Goal: Check status: Check status

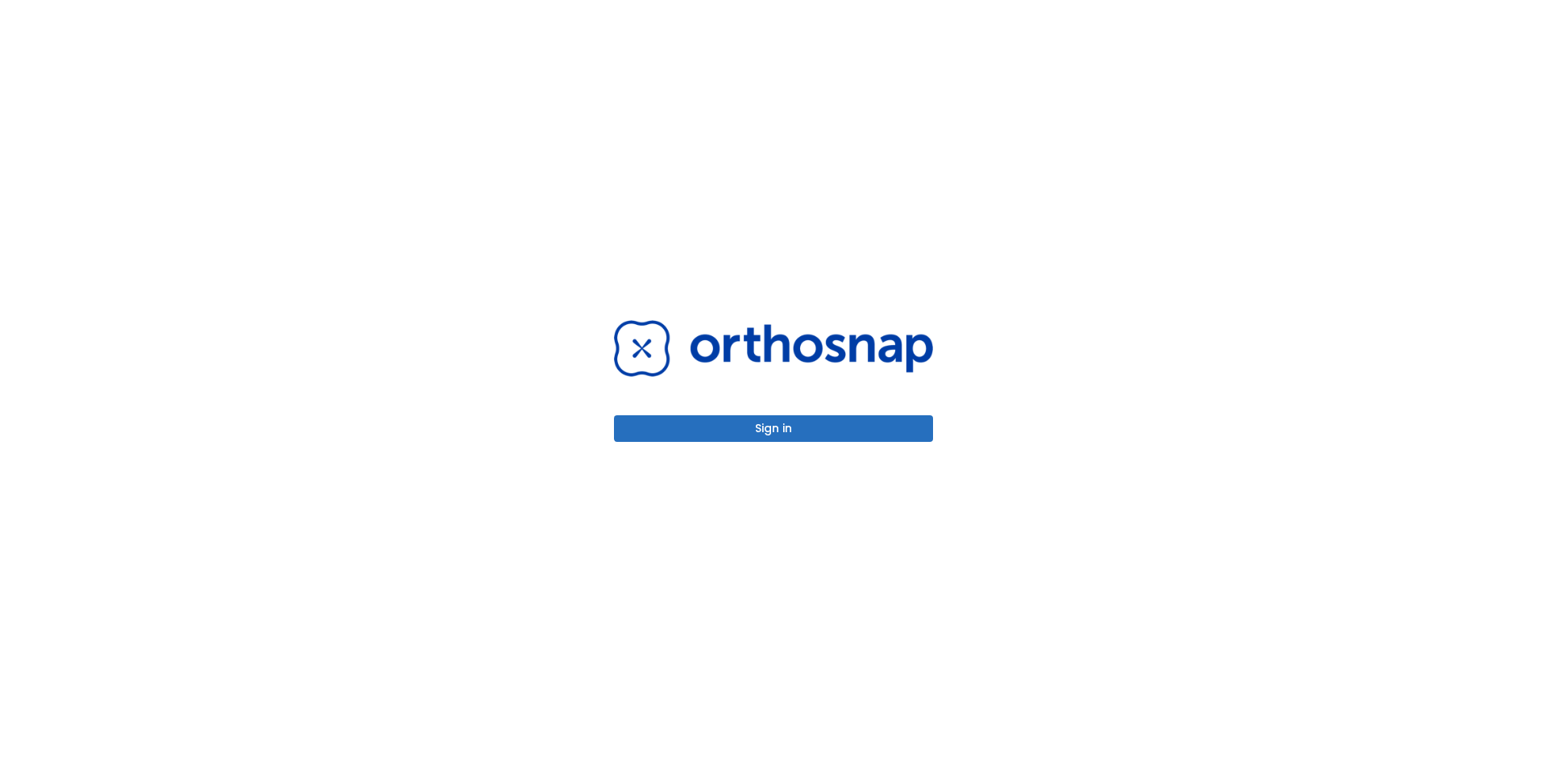
click at [761, 432] on button "Sign in" at bounding box center [773, 428] width 319 height 27
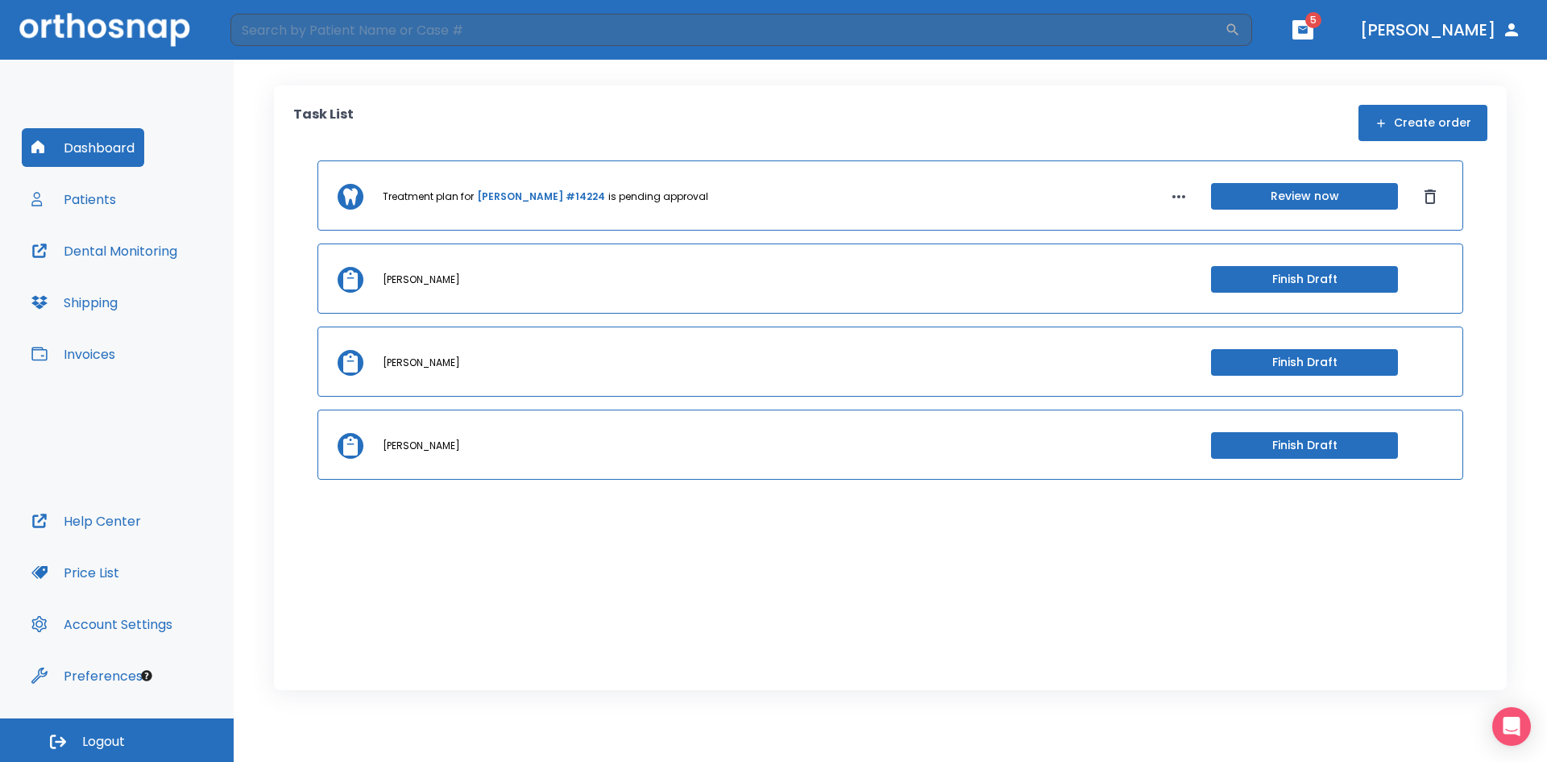
click at [519, 197] on link "[PERSON_NAME] #14224" at bounding box center [541, 196] width 128 height 15
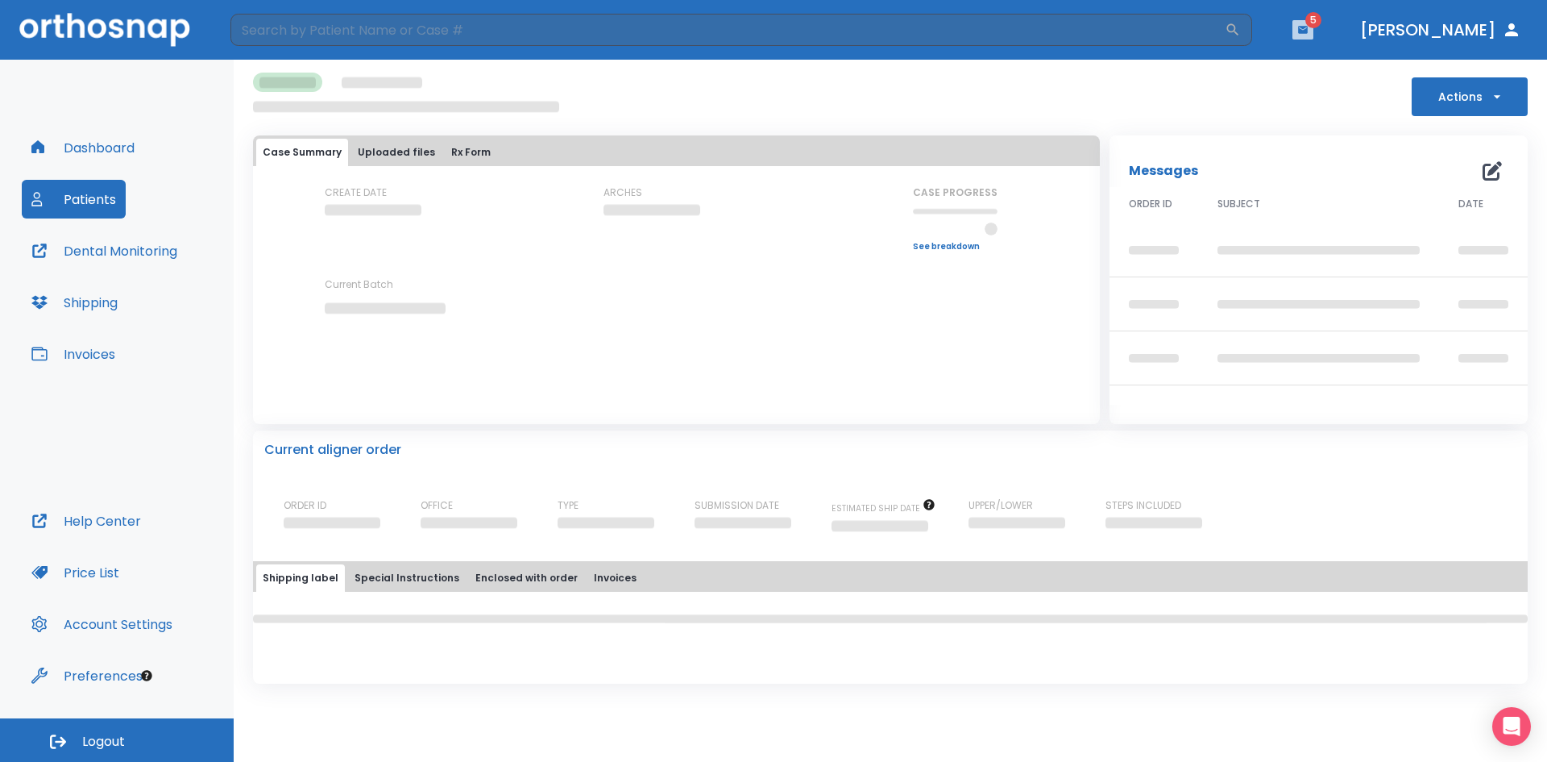
click at [1308, 31] on icon "button" at bounding box center [1303, 29] width 10 height 7
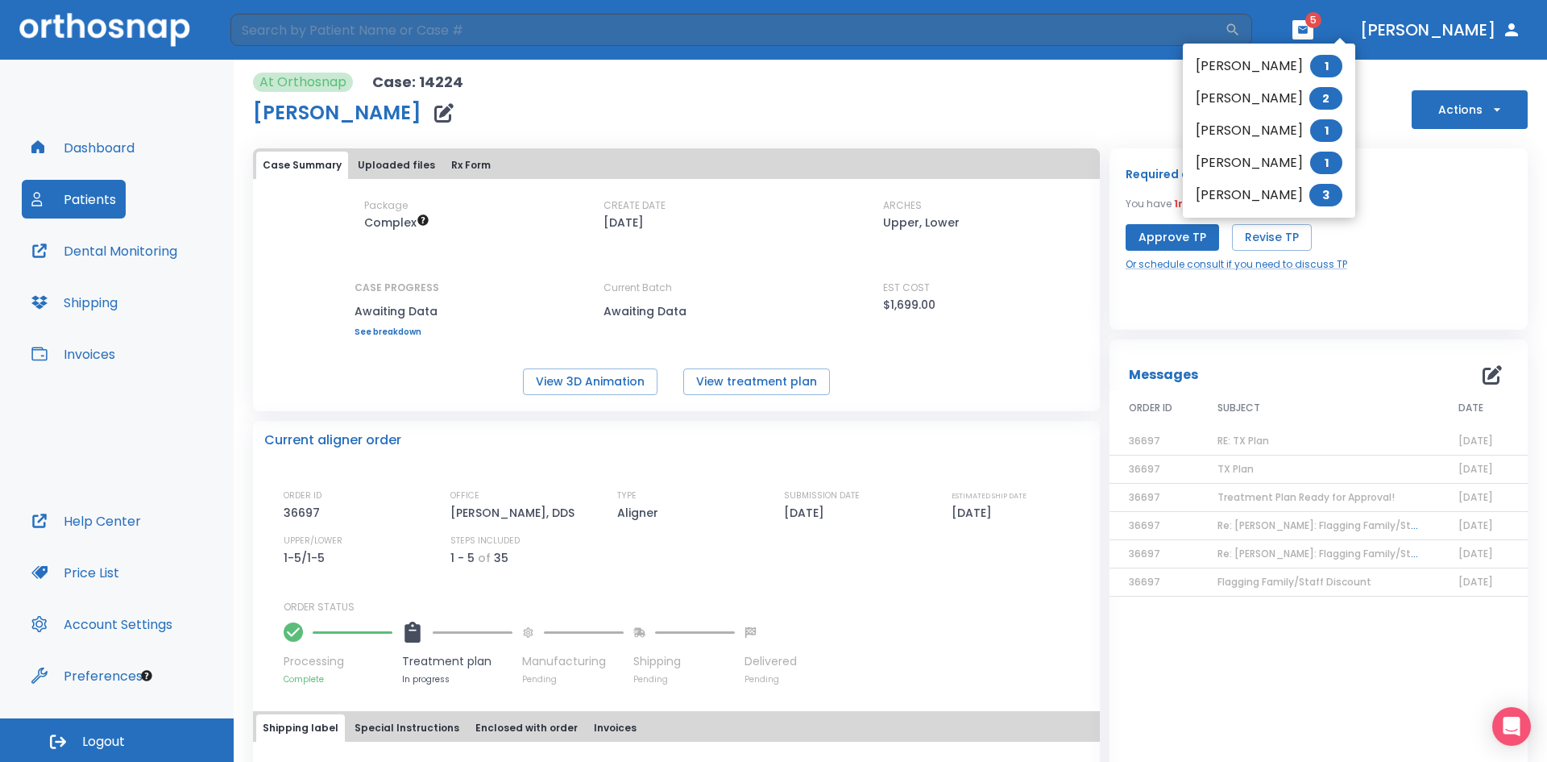
click at [1343, 65] on span "1" at bounding box center [1327, 66] width 32 height 23
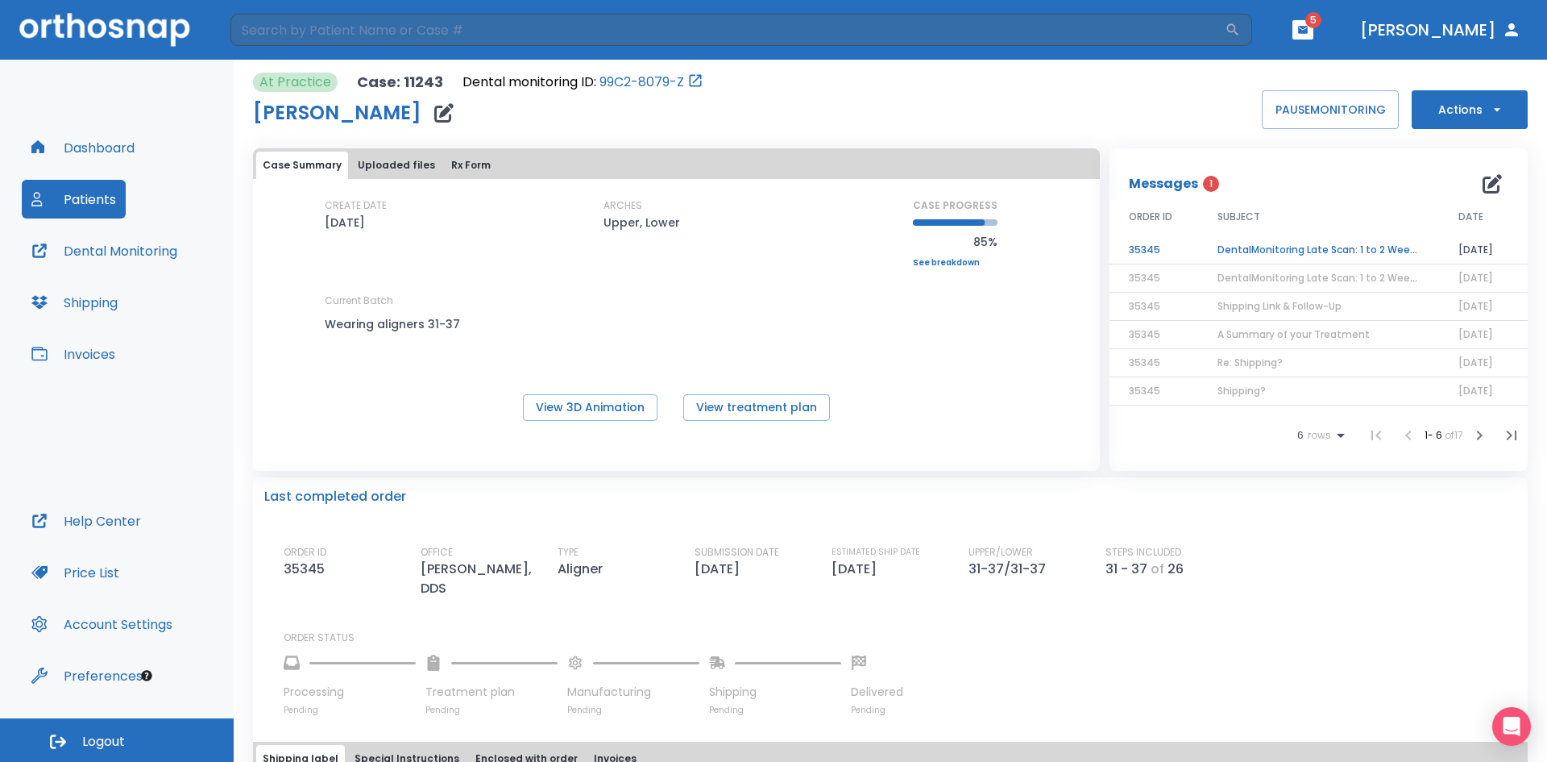
click at [1315, 246] on td "DentalMonitoring Late Scan: 1 to 2 Weeks Notification" at bounding box center [1318, 250] width 241 height 28
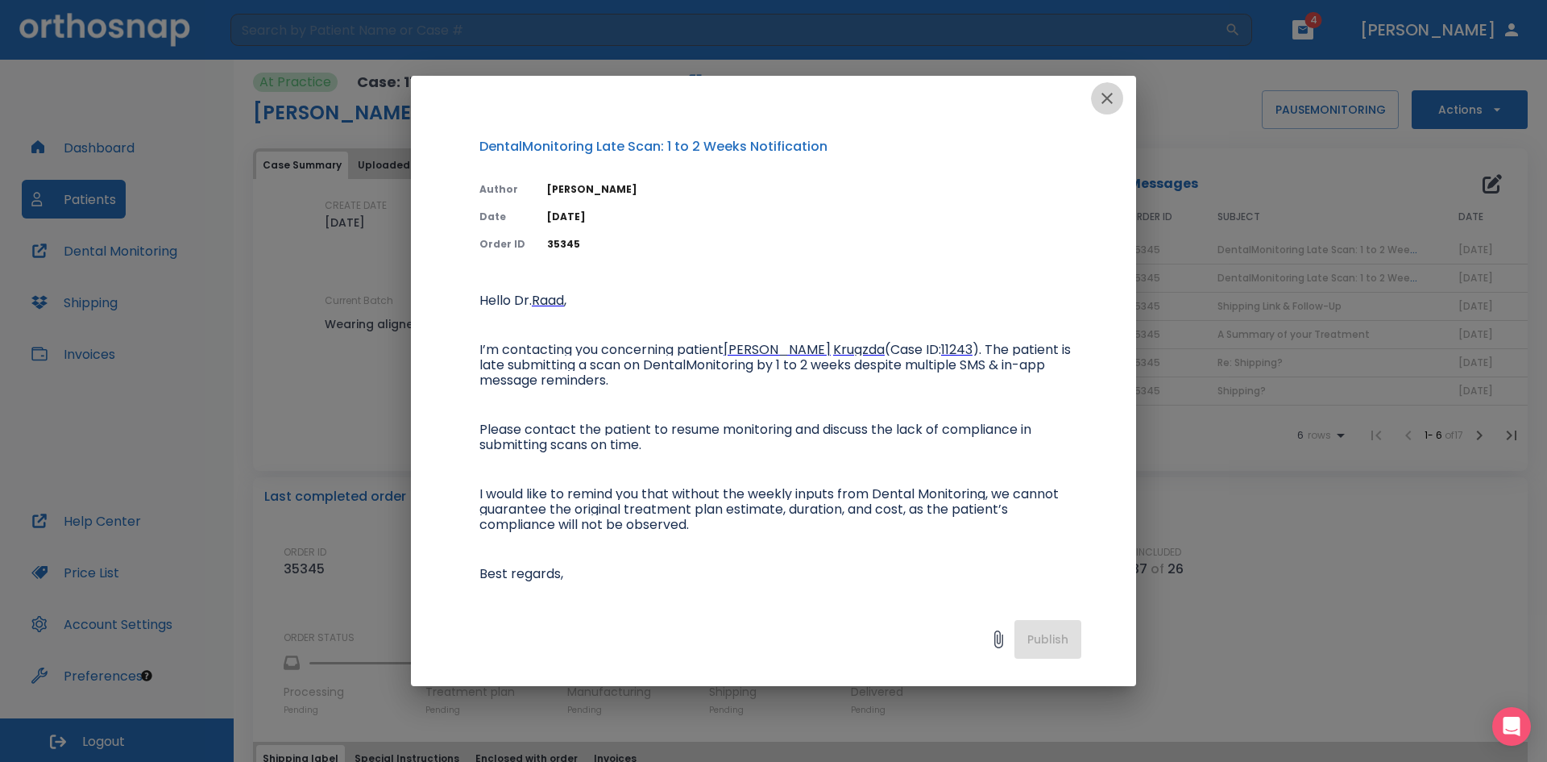
click at [1109, 100] on icon "button" at bounding box center [1107, 98] width 11 height 11
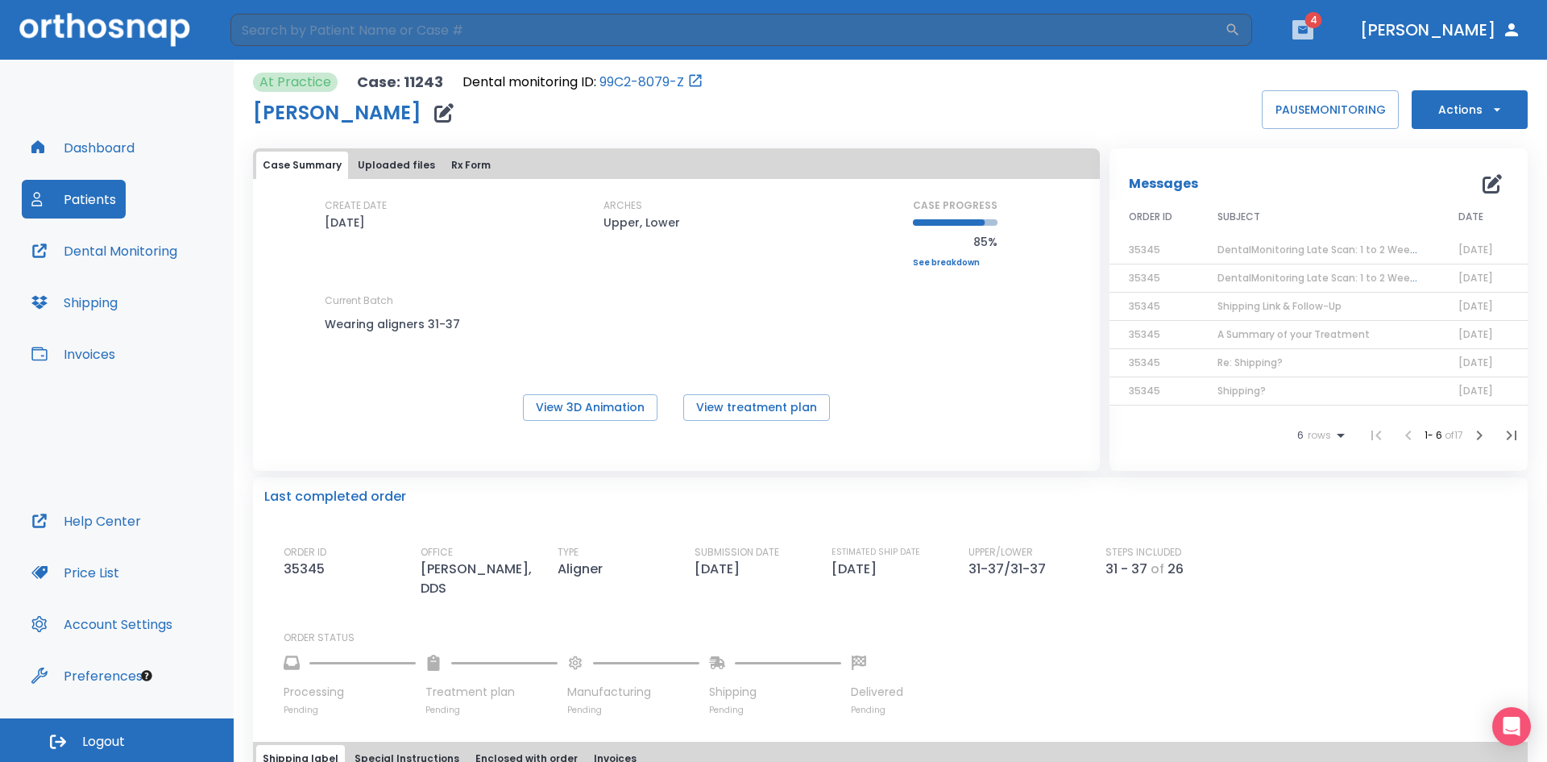
click at [1309, 33] on icon "button" at bounding box center [1303, 29] width 11 height 11
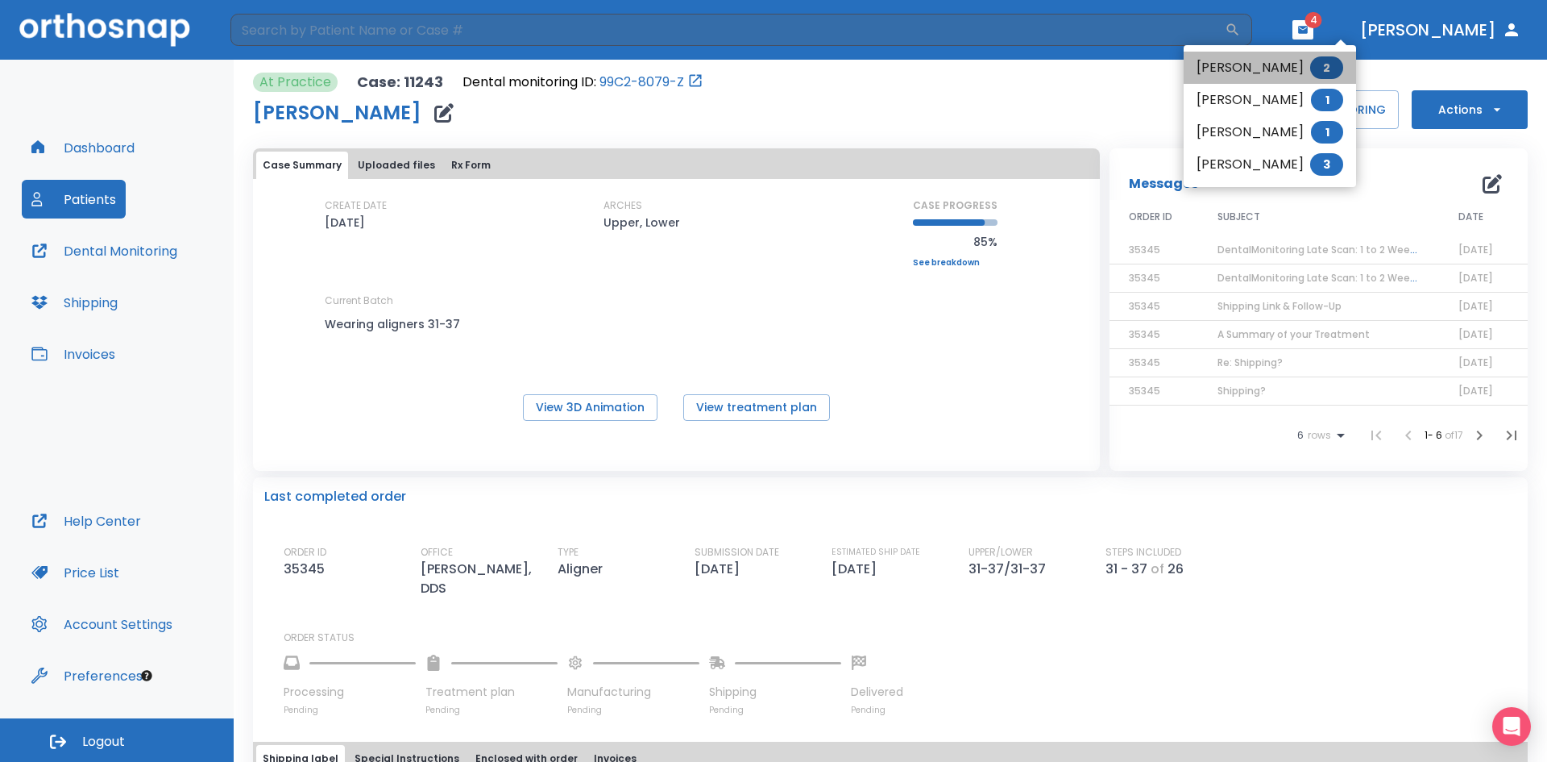
drag, startPoint x: 1255, startPoint y: 68, endPoint x: 1258, endPoint y: 76, distance: 8.7
click at [1254, 68] on li "[PERSON_NAME] 2" at bounding box center [1270, 68] width 172 height 32
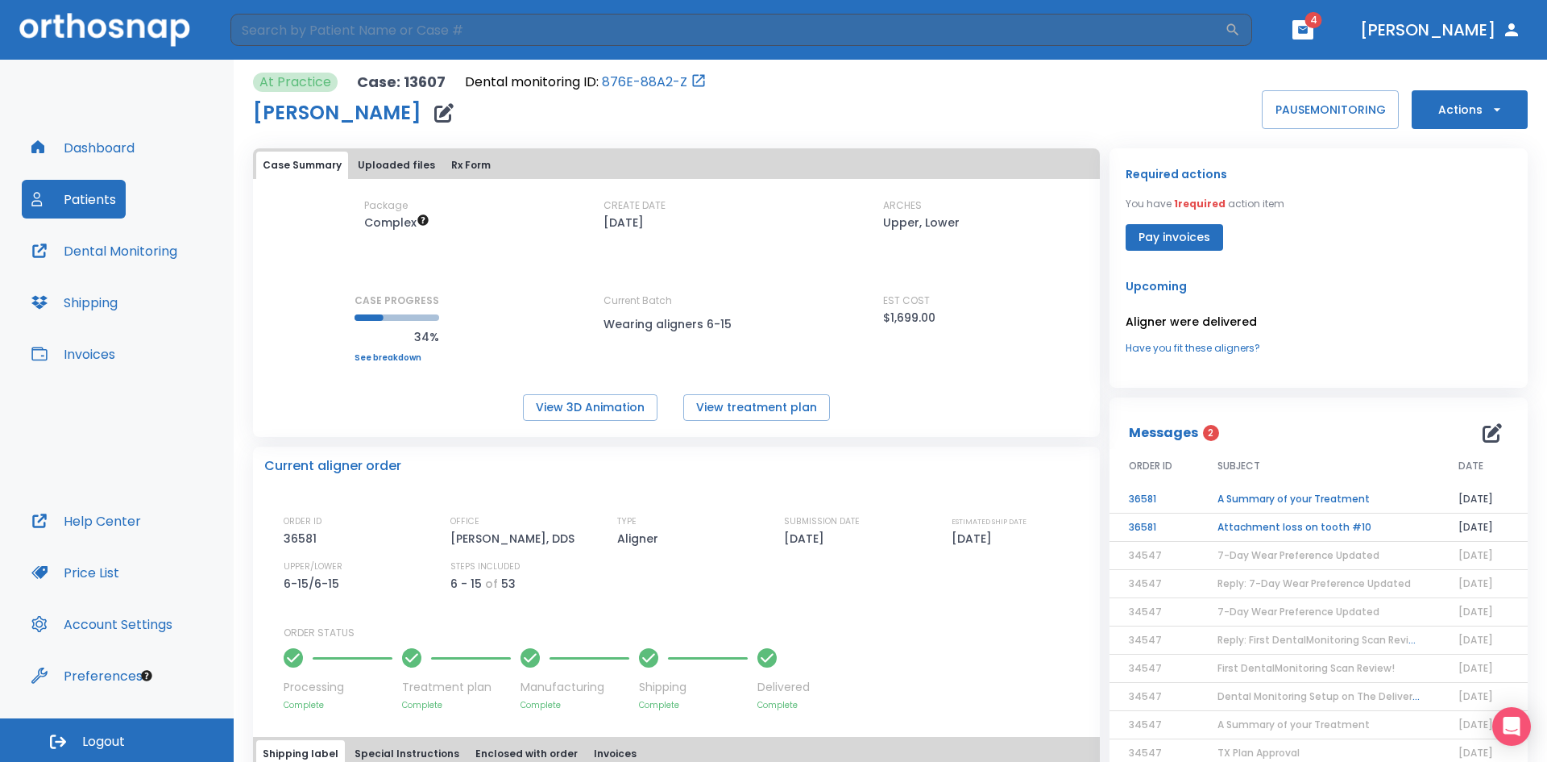
click at [1265, 528] on td "Attachment loss on tooth #10" at bounding box center [1318, 527] width 241 height 28
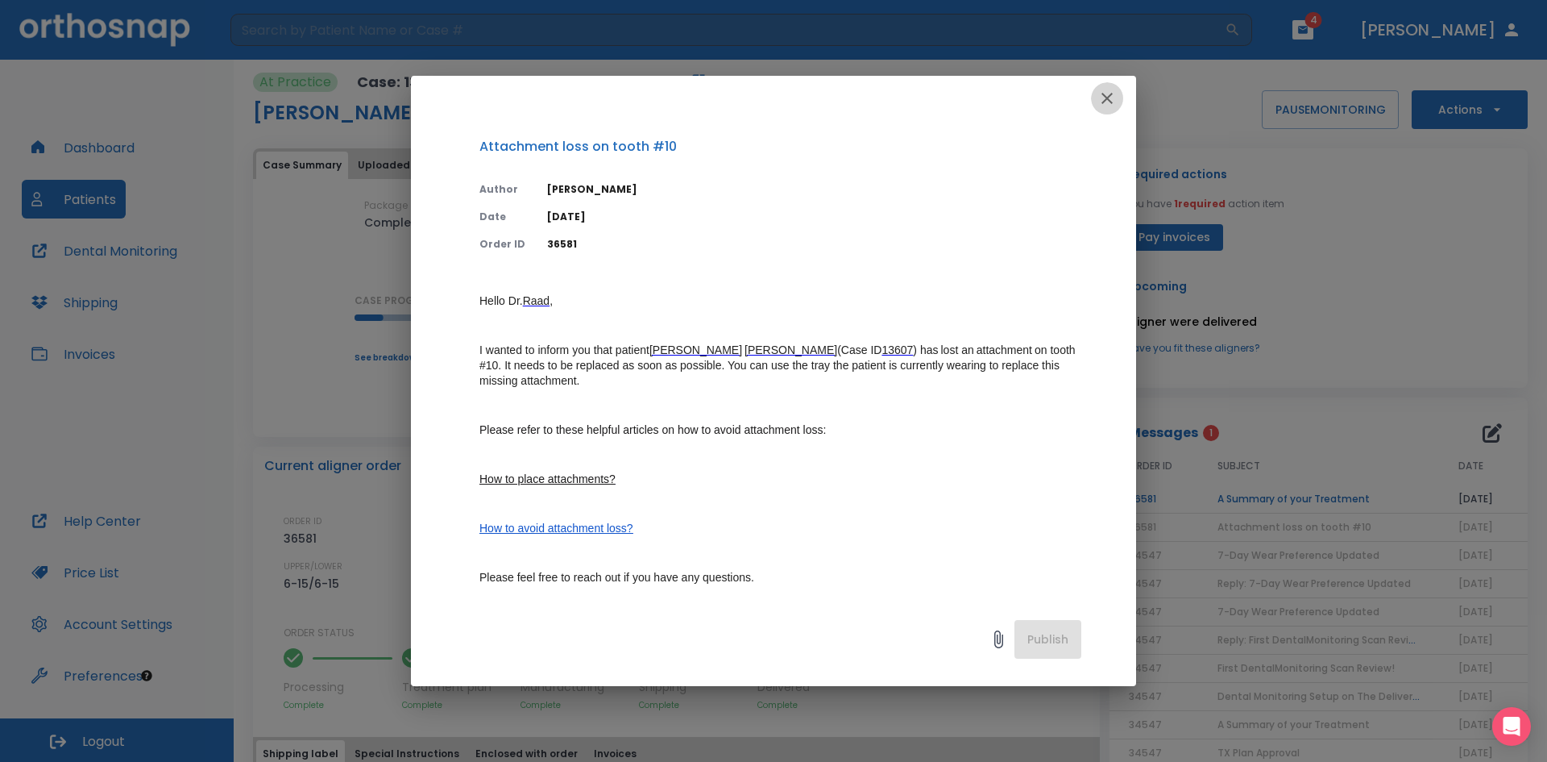
click at [1103, 98] on icon "button" at bounding box center [1107, 98] width 19 height 19
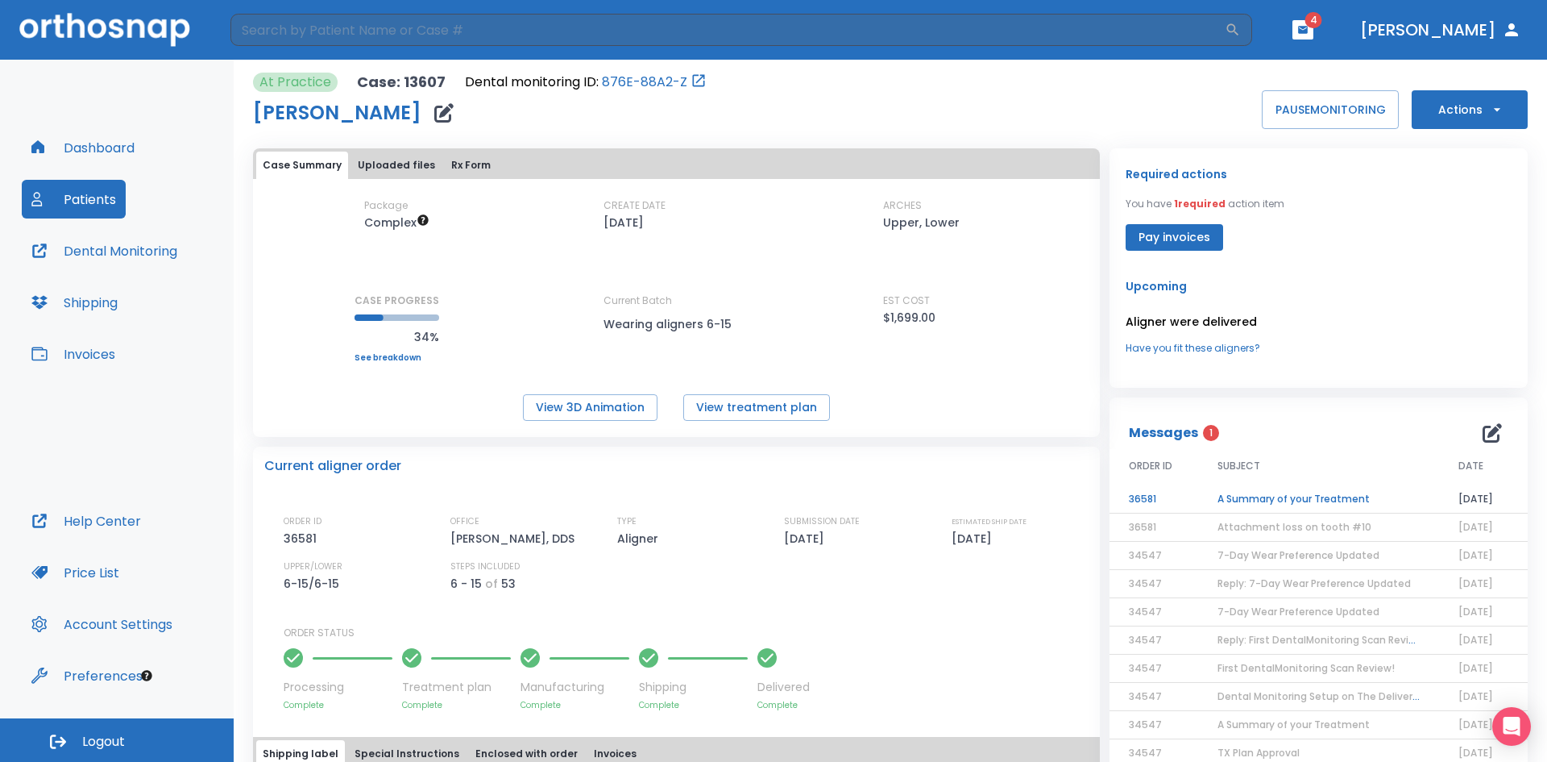
click at [1266, 500] on td "A Summary of your Treatment" at bounding box center [1318, 499] width 241 height 28
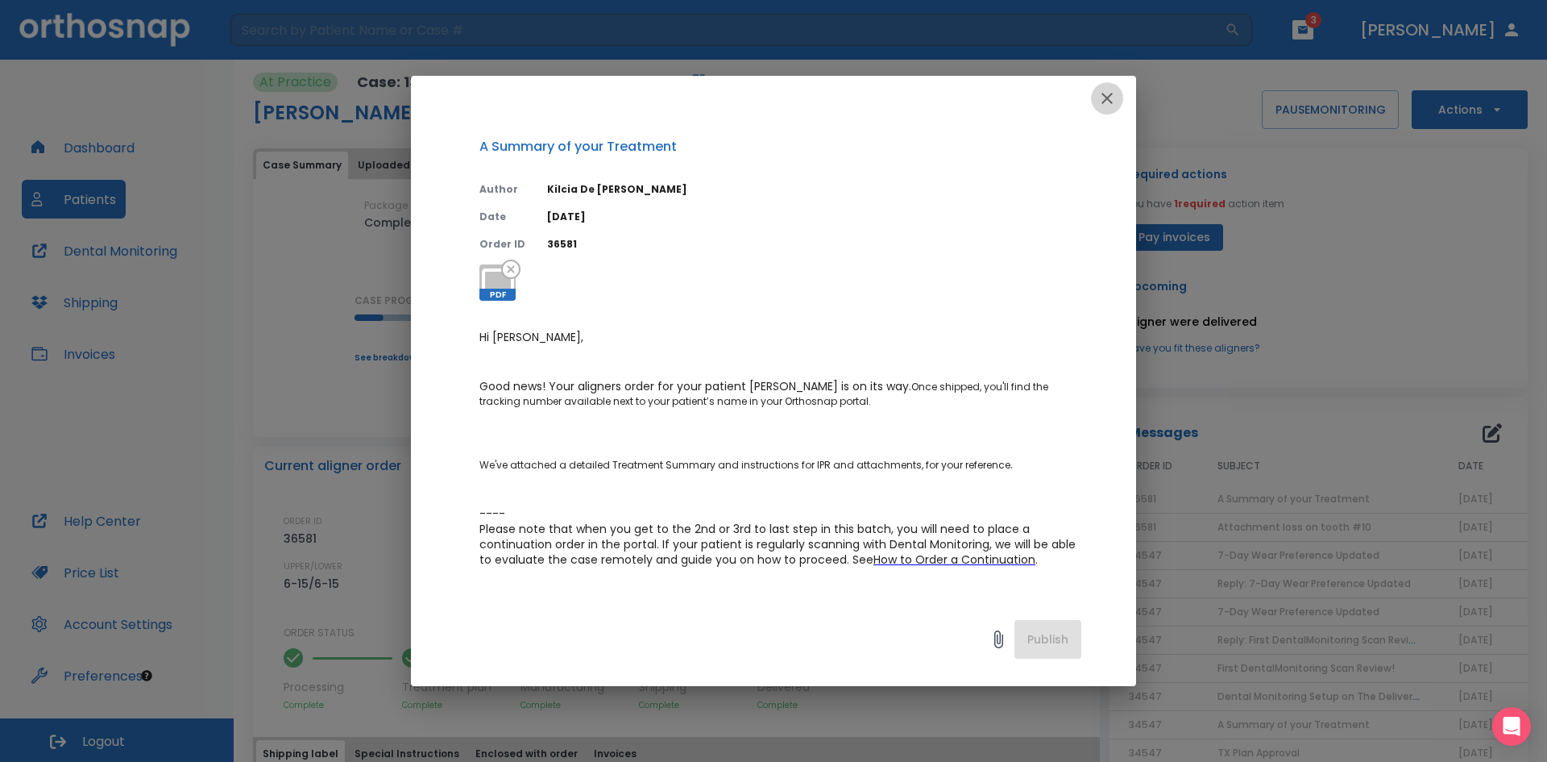
click at [1106, 101] on icon "button" at bounding box center [1107, 98] width 11 height 11
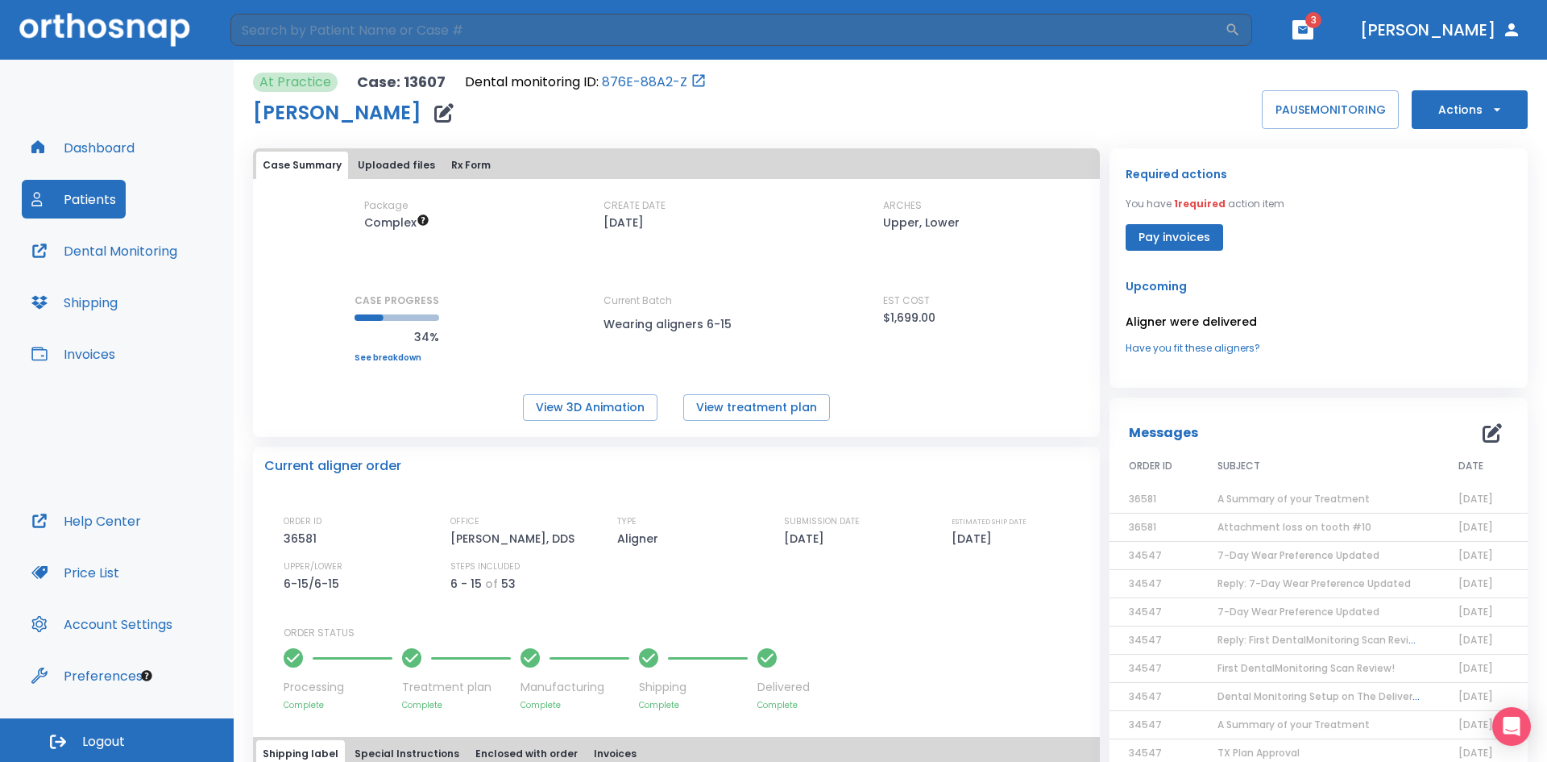
click at [1314, 27] on span "3" at bounding box center [1303, 29] width 21 height 19
click at [1309, 26] on icon "button" at bounding box center [1303, 29] width 11 height 11
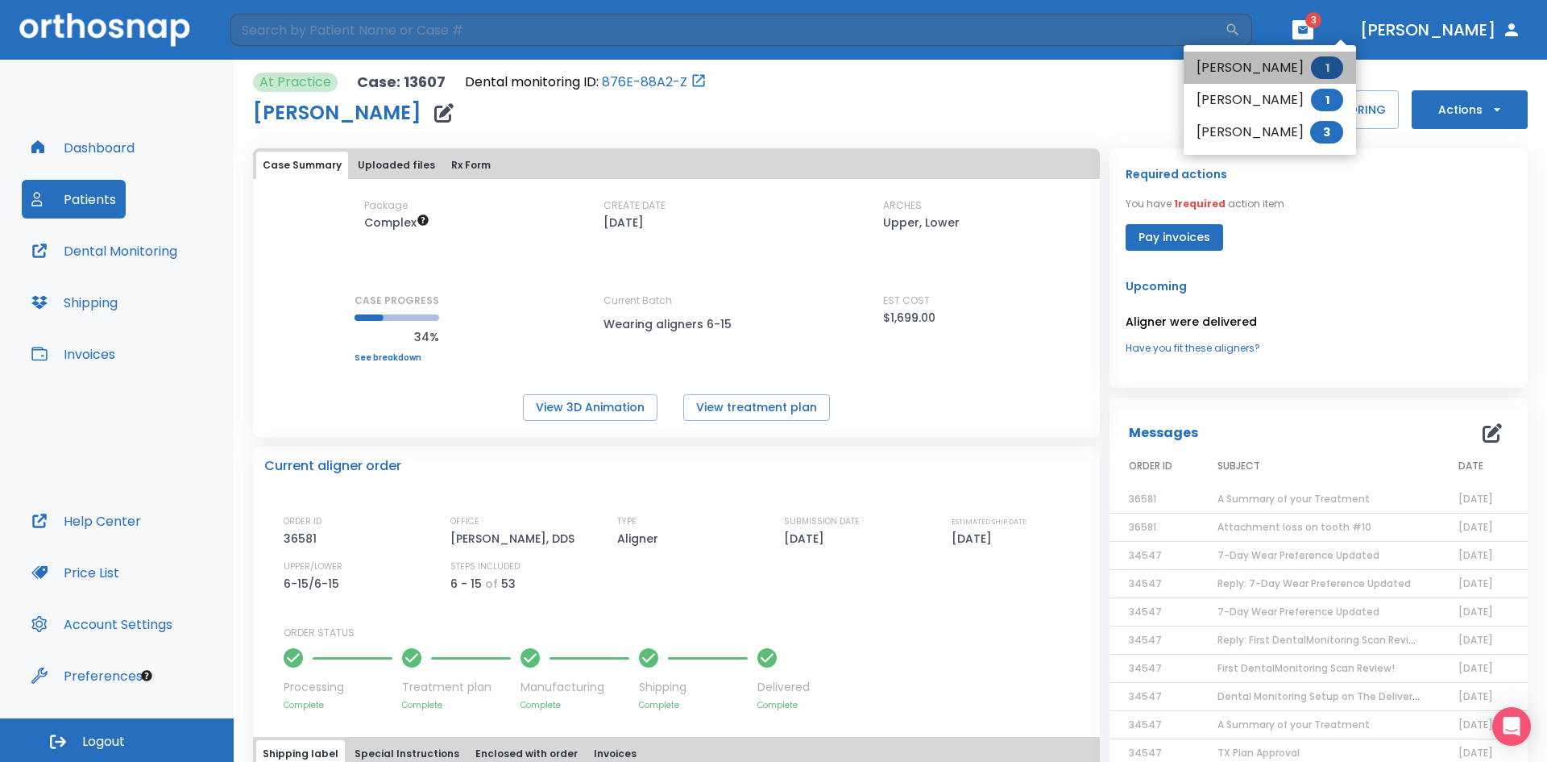
click at [1238, 67] on li "[PERSON_NAME] 1" at bounding box center [1270, 68] width 172 height 32
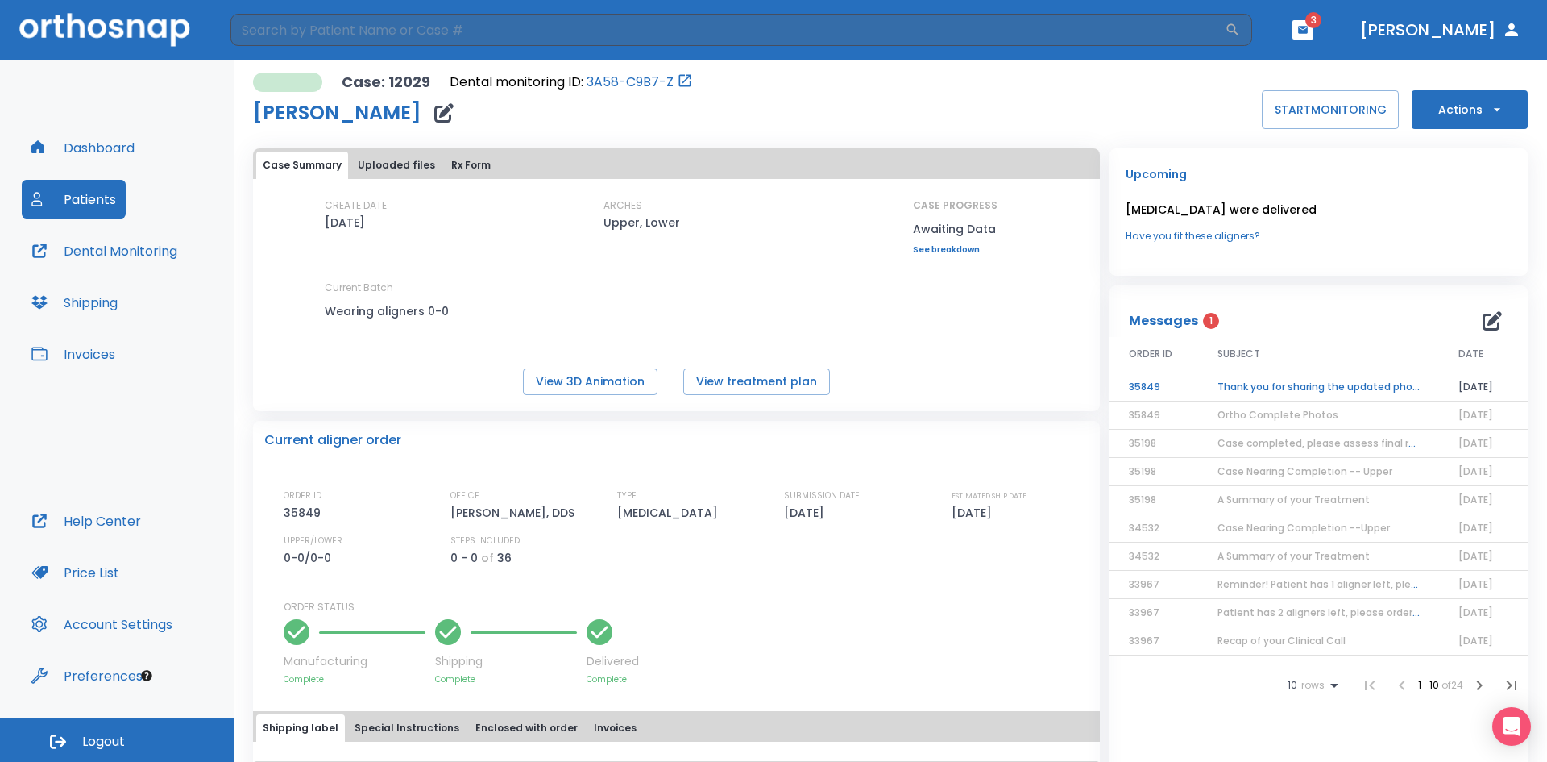
click at [1240, 386] on td "Thank you for sharing the updated photos" at bounding box center [1318, 387] width 241 height 28
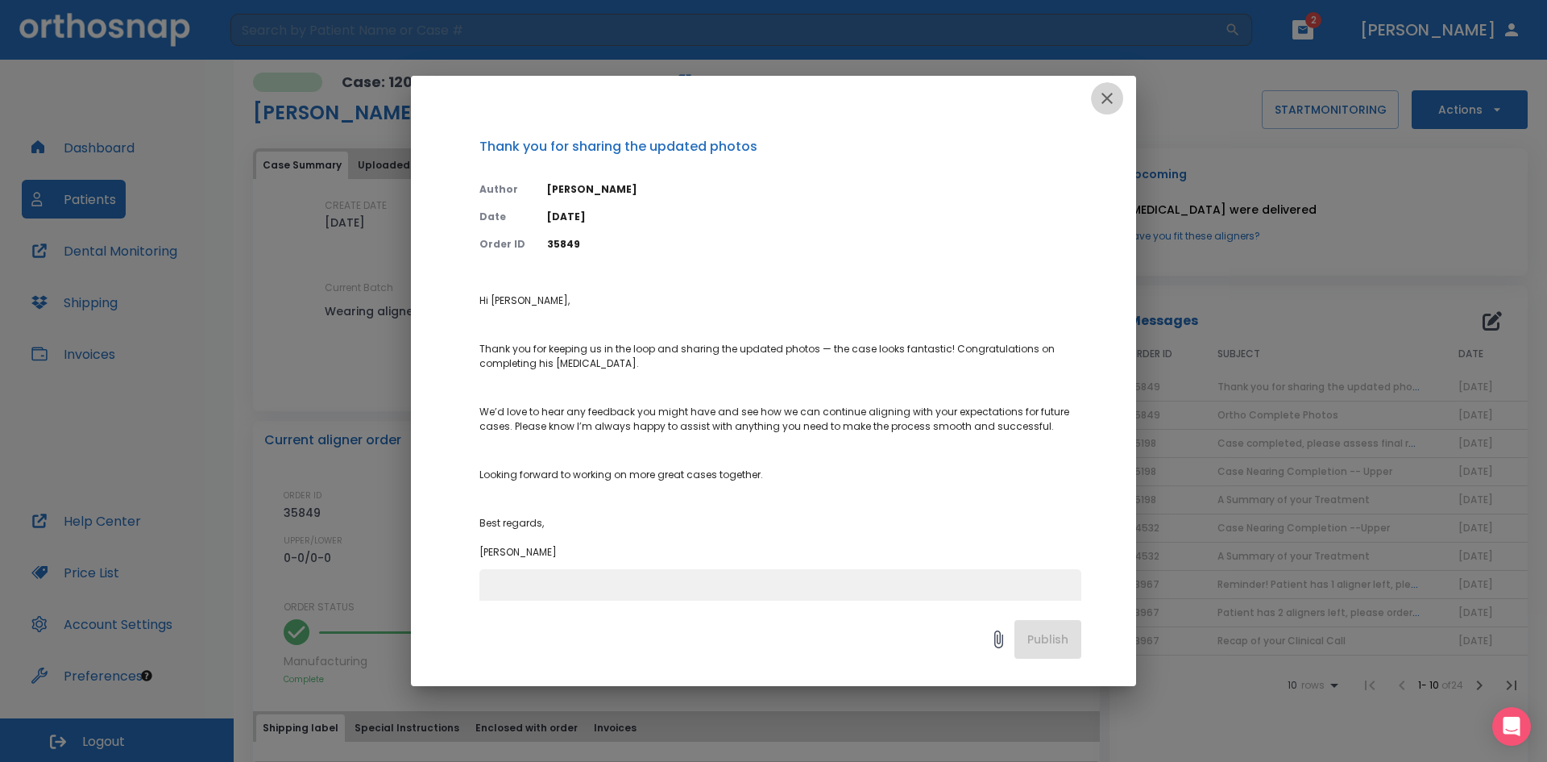
click at [1108, 95] on icon "button" at bounding box center [1107, 98] width 19 height 19
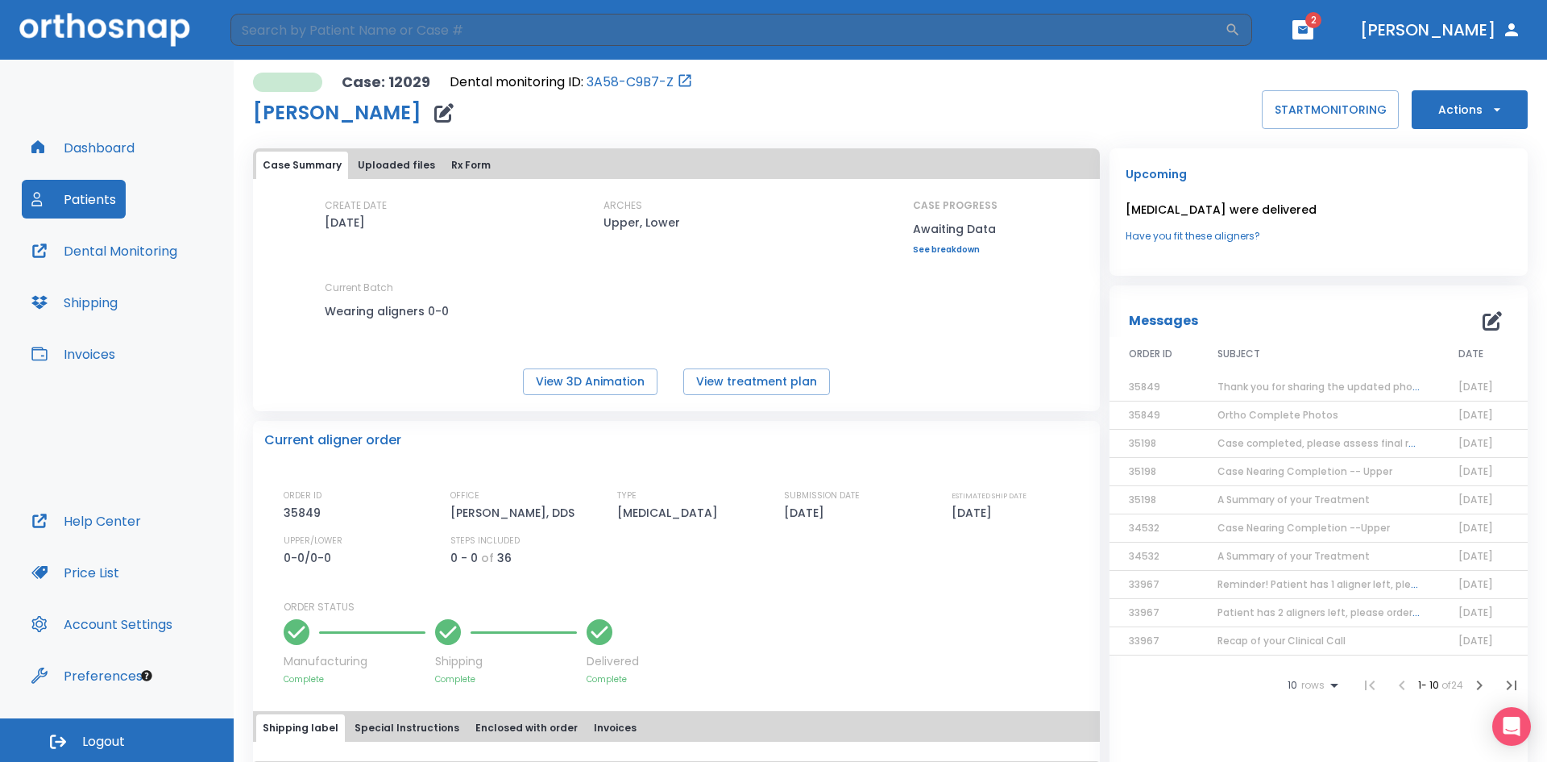
click at [1259, 414] on span "Ortho Complete Photos" at bounding box center [1278, 415] width 121 height 14
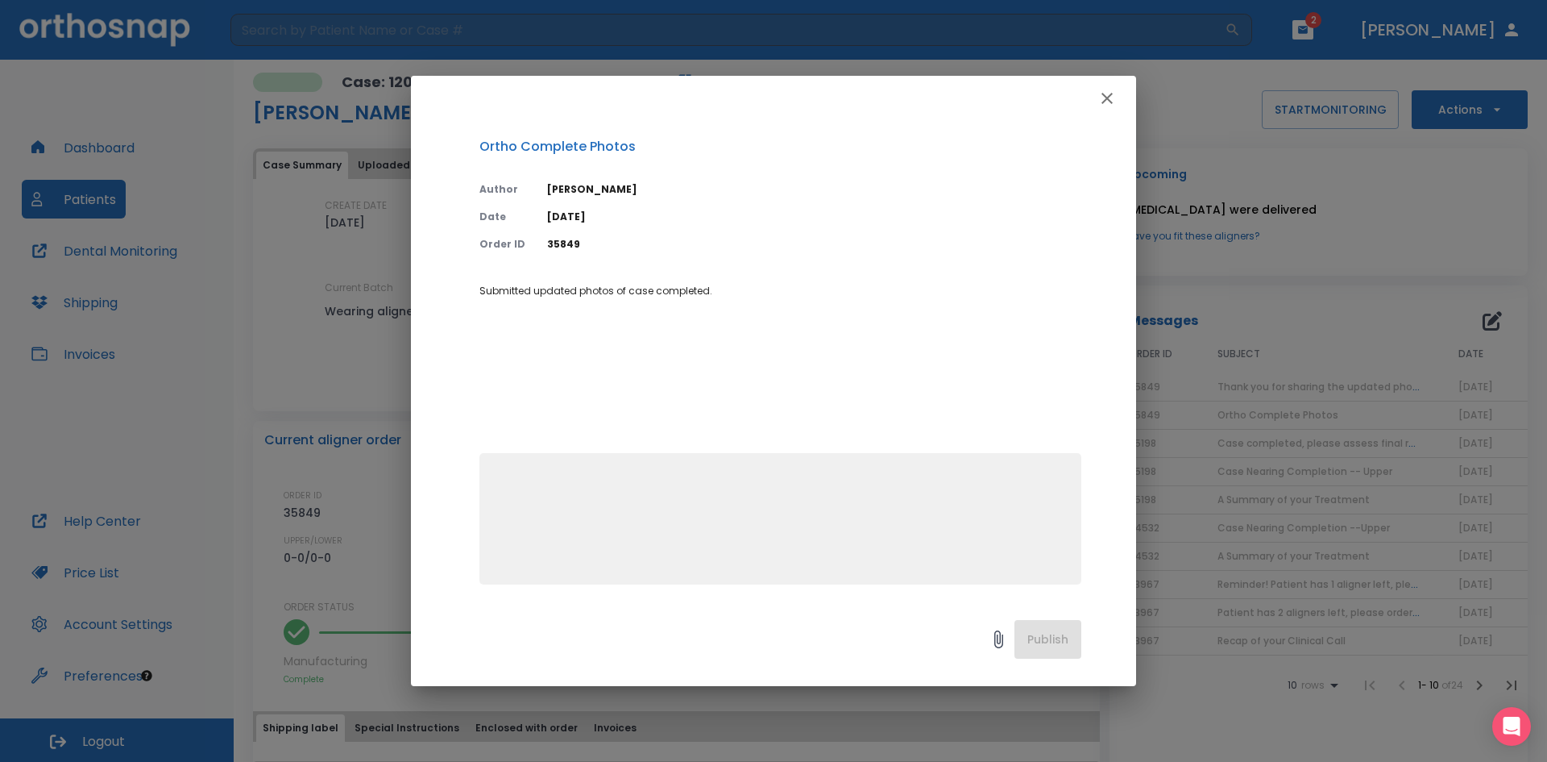
click at [1108, 93] on icon "button" at bounding box center [1107, 98] width 19 height 19
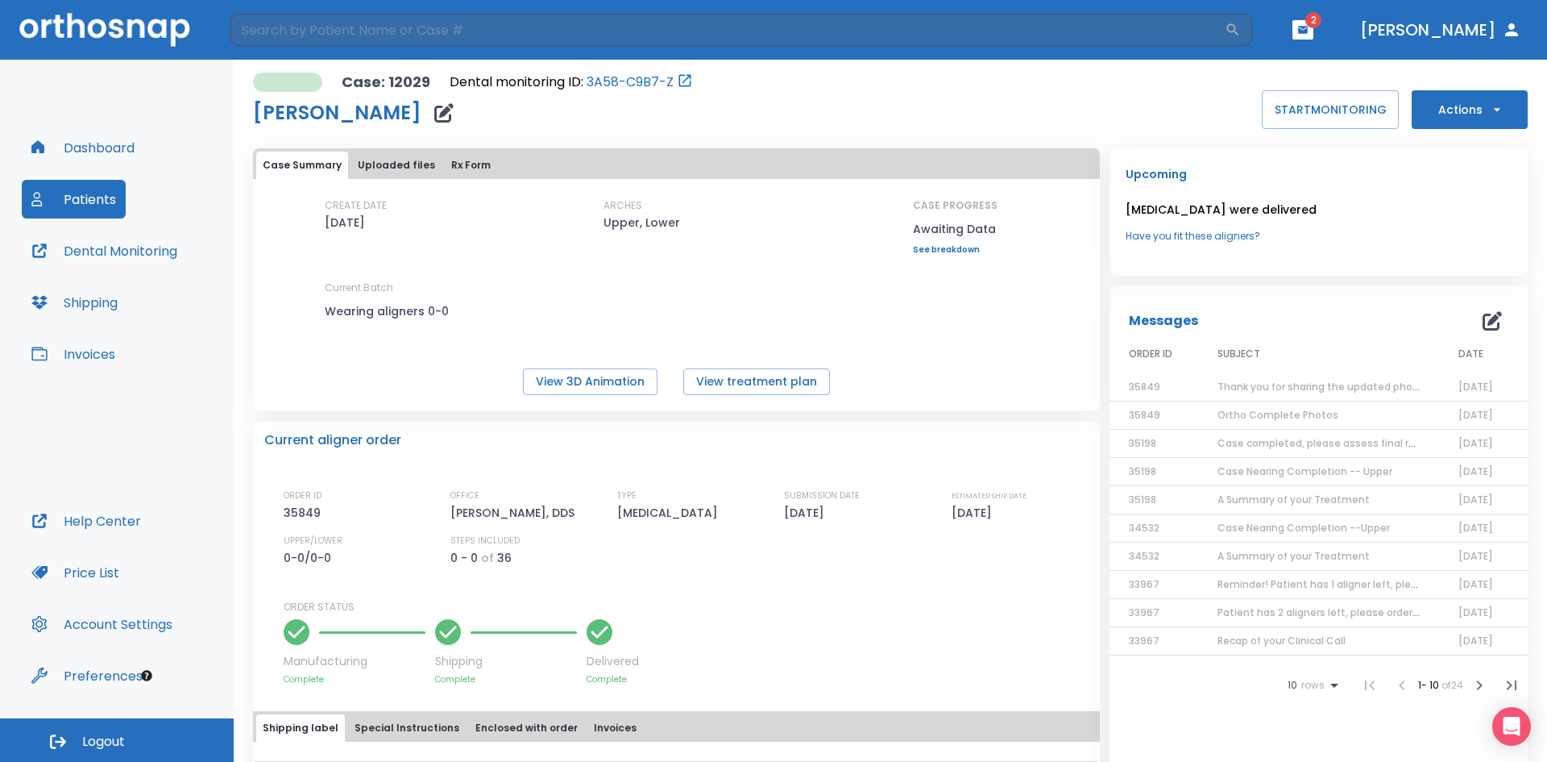
click at [1314, 24] on span "2" at bounding box center [1303, 29] width 21 height 19
click at [1308, 31] on icon "button" at bounding box center [1303, 29] width 10 height 7
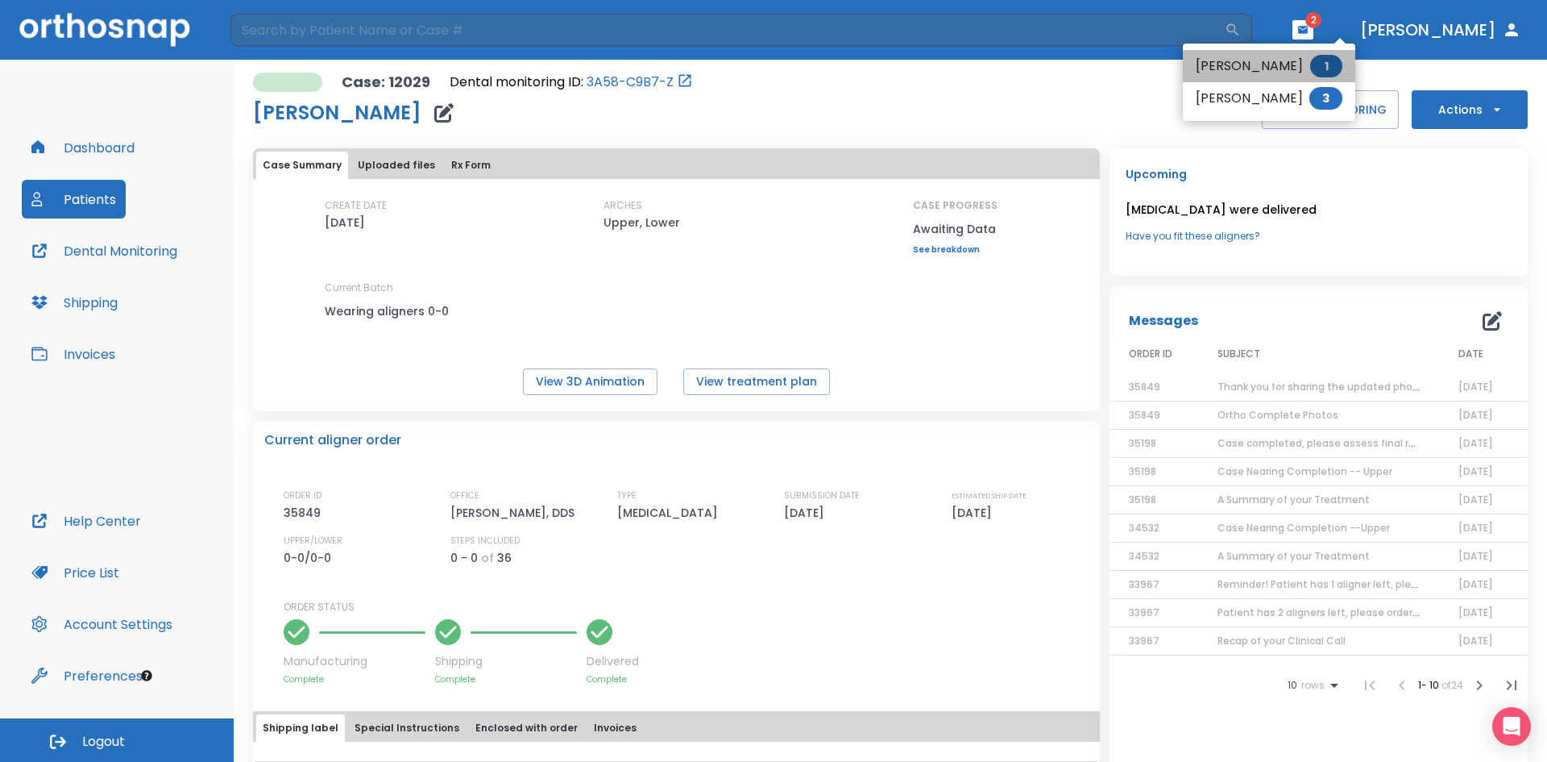
click at [1263, 68] on li "[PERSON_NAME] 1" at bounding box center [1269, 66] width 172 height 32
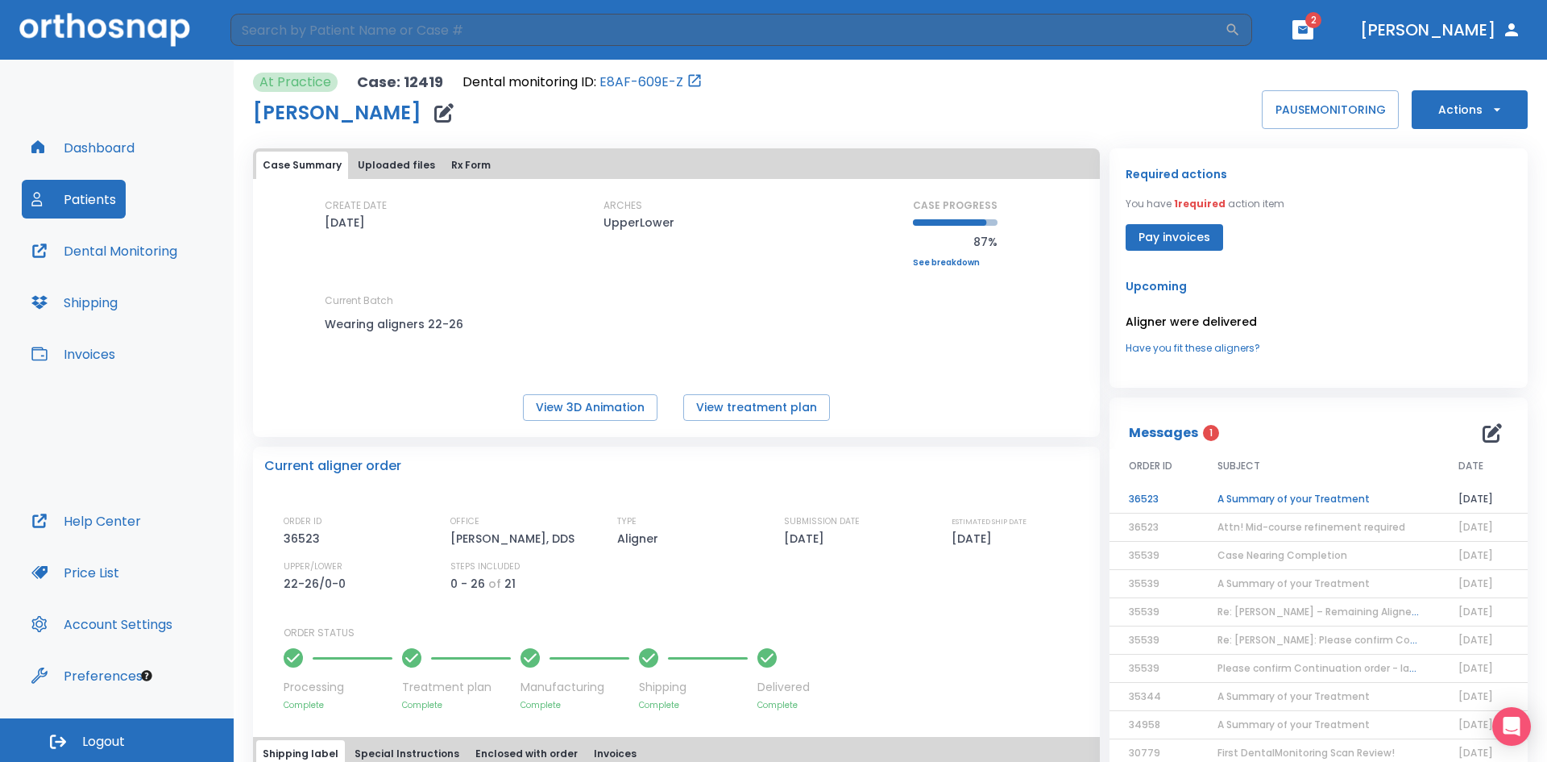
click at [1273, 500] on td "A Summary of your Treatment" at bounding box center [1318, 499] width 241 height 28
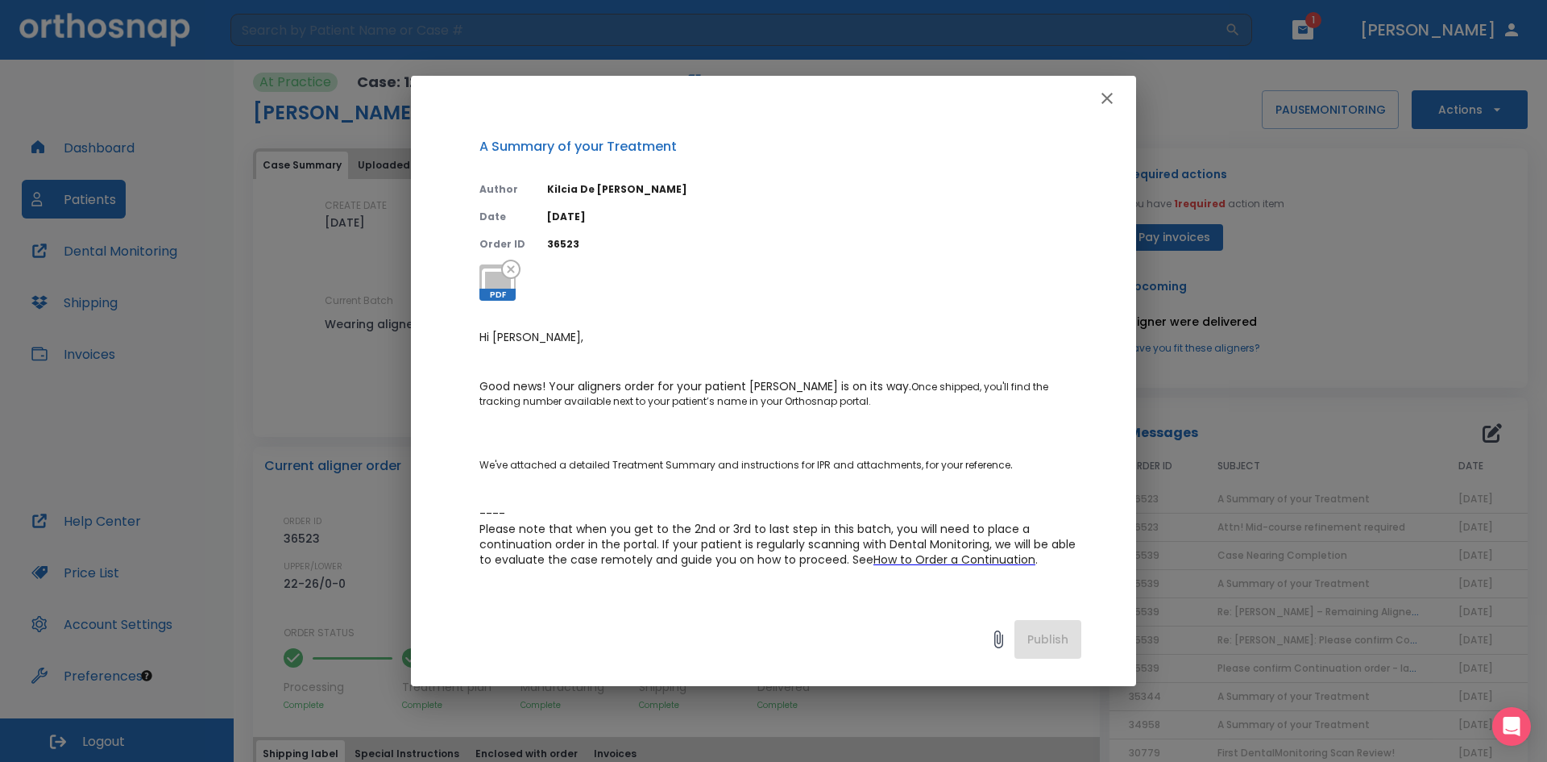
click at [1108, 93] on icon "button" at bounding box center [1107, 98] width 19 height 19
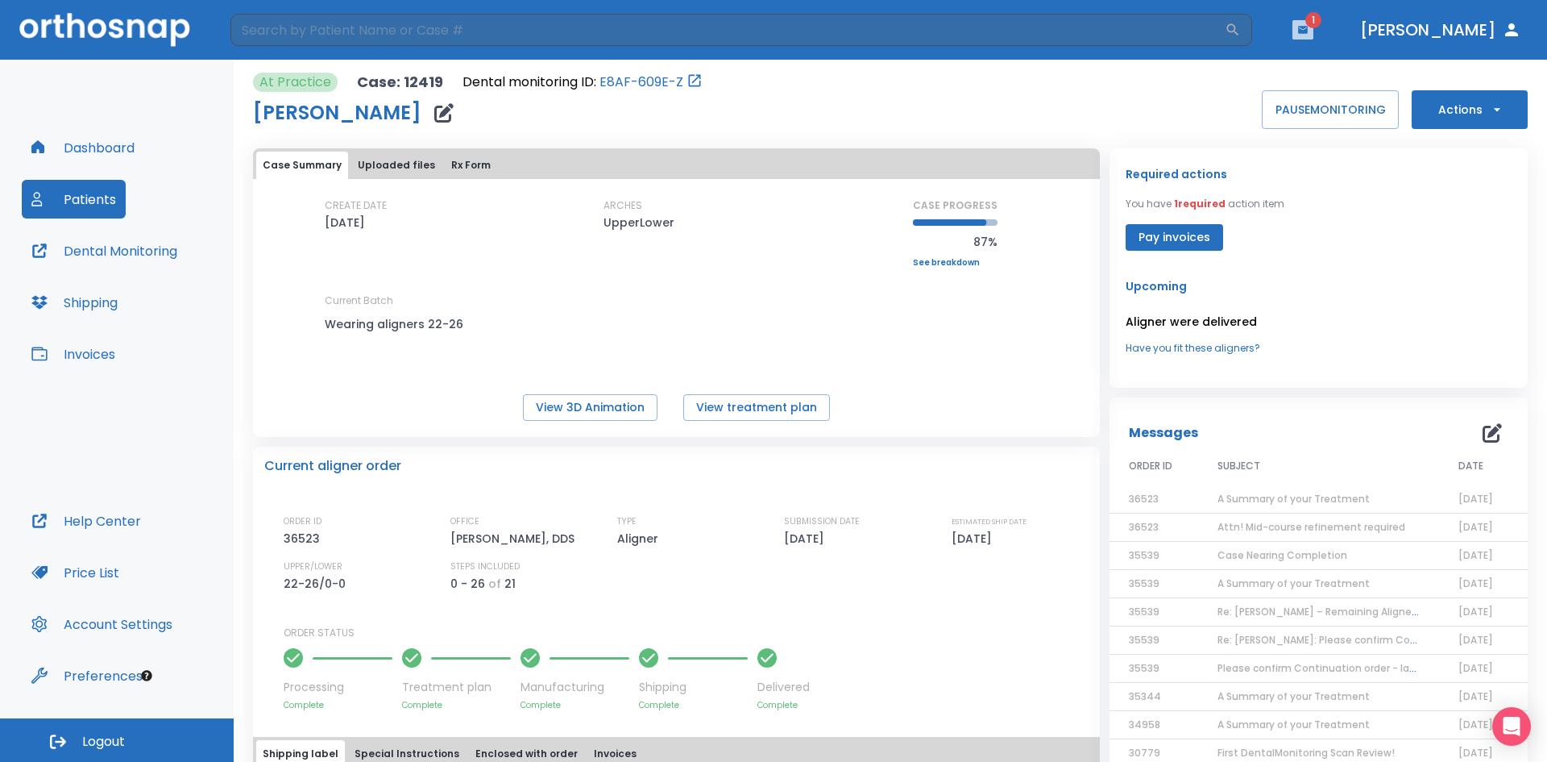
click at [1309, 29] on icon "button" at bounding box center [1303, 29] width 11 height 11
click at [1274, 69] on li "[PERSON_NAME] 3" at bounding box center [1293, 68] width 172 height 32
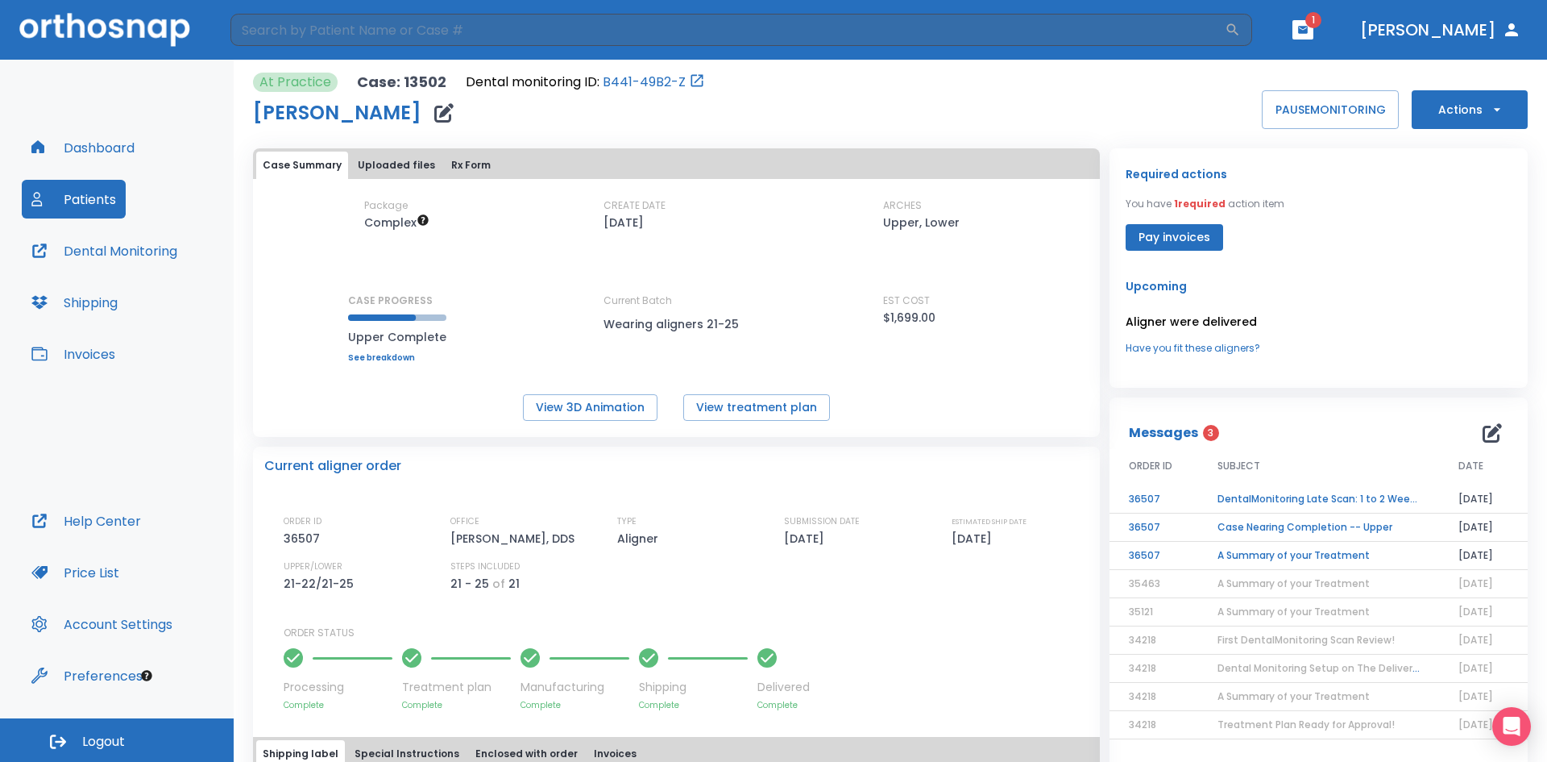
click at [1247, 556] on td "A Summary of your Treatment" at bounding box center [1318, 556] width 241 height 28
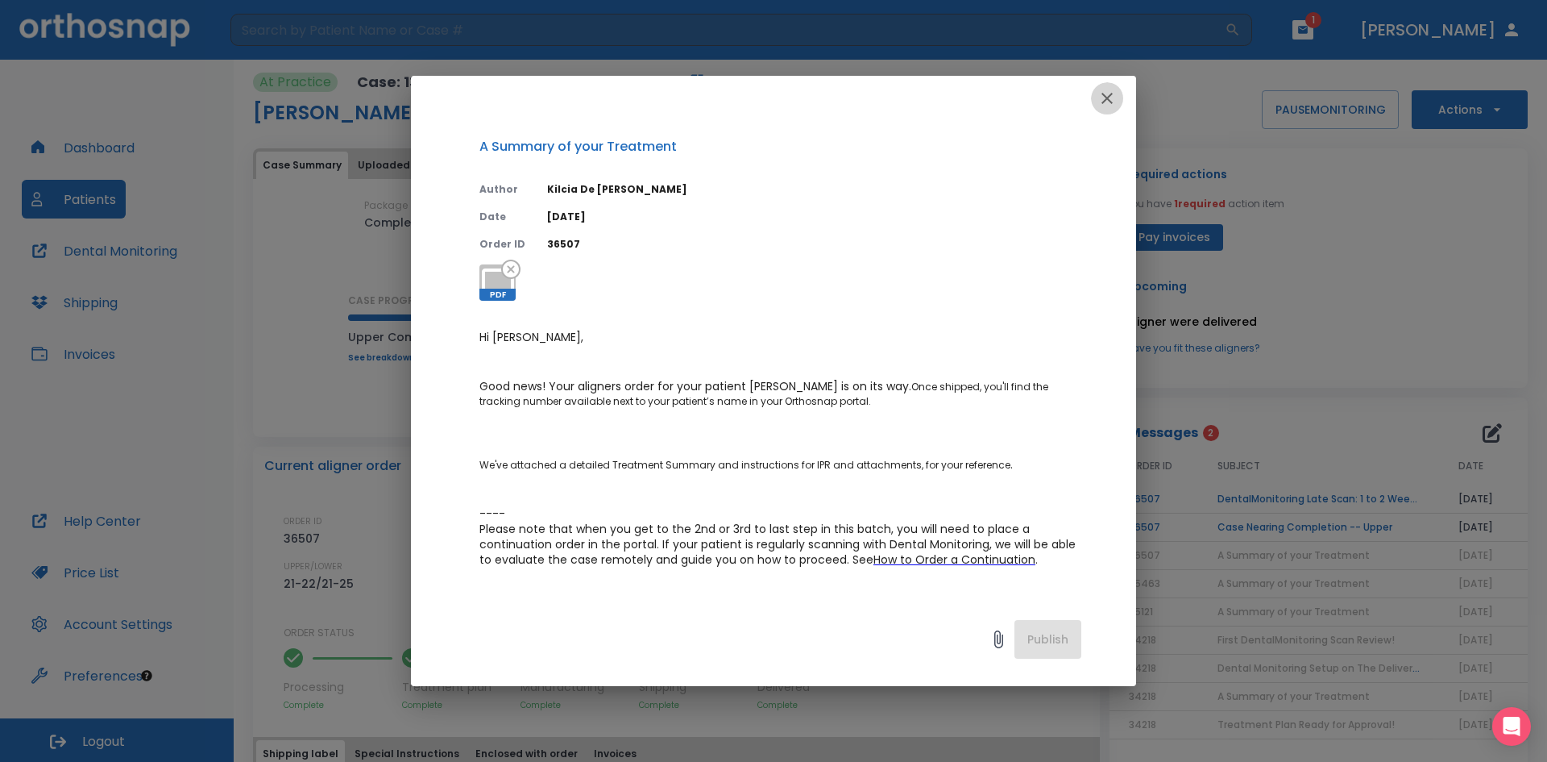
click at [1107, 100] on icon "button" at bounding box center [1107, 98] width 19 height 19
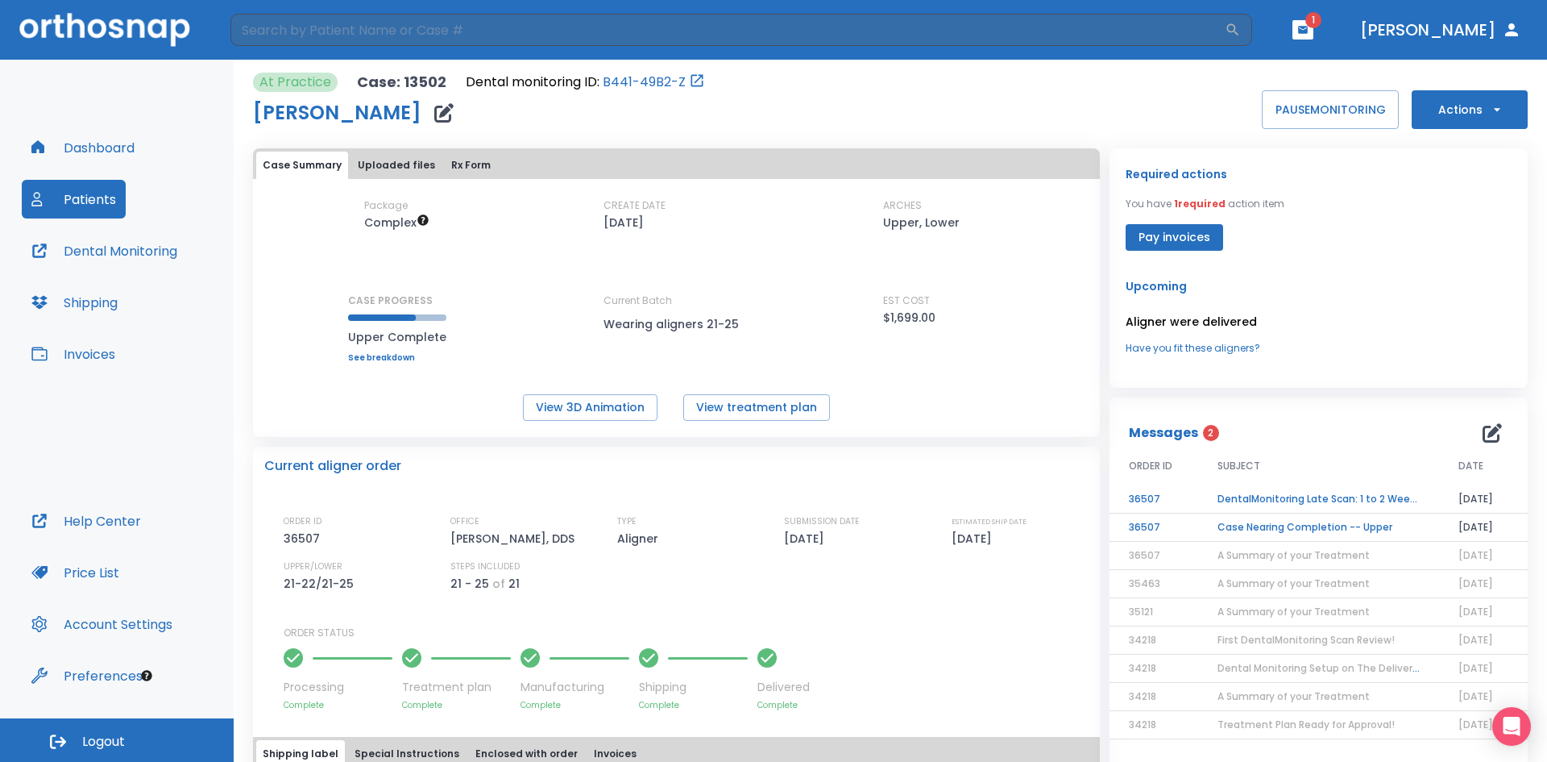
click at [1263, 527] on td "Case Nearing Completion -- Upper" at bounding box center [1318, 527] width 241 height 28
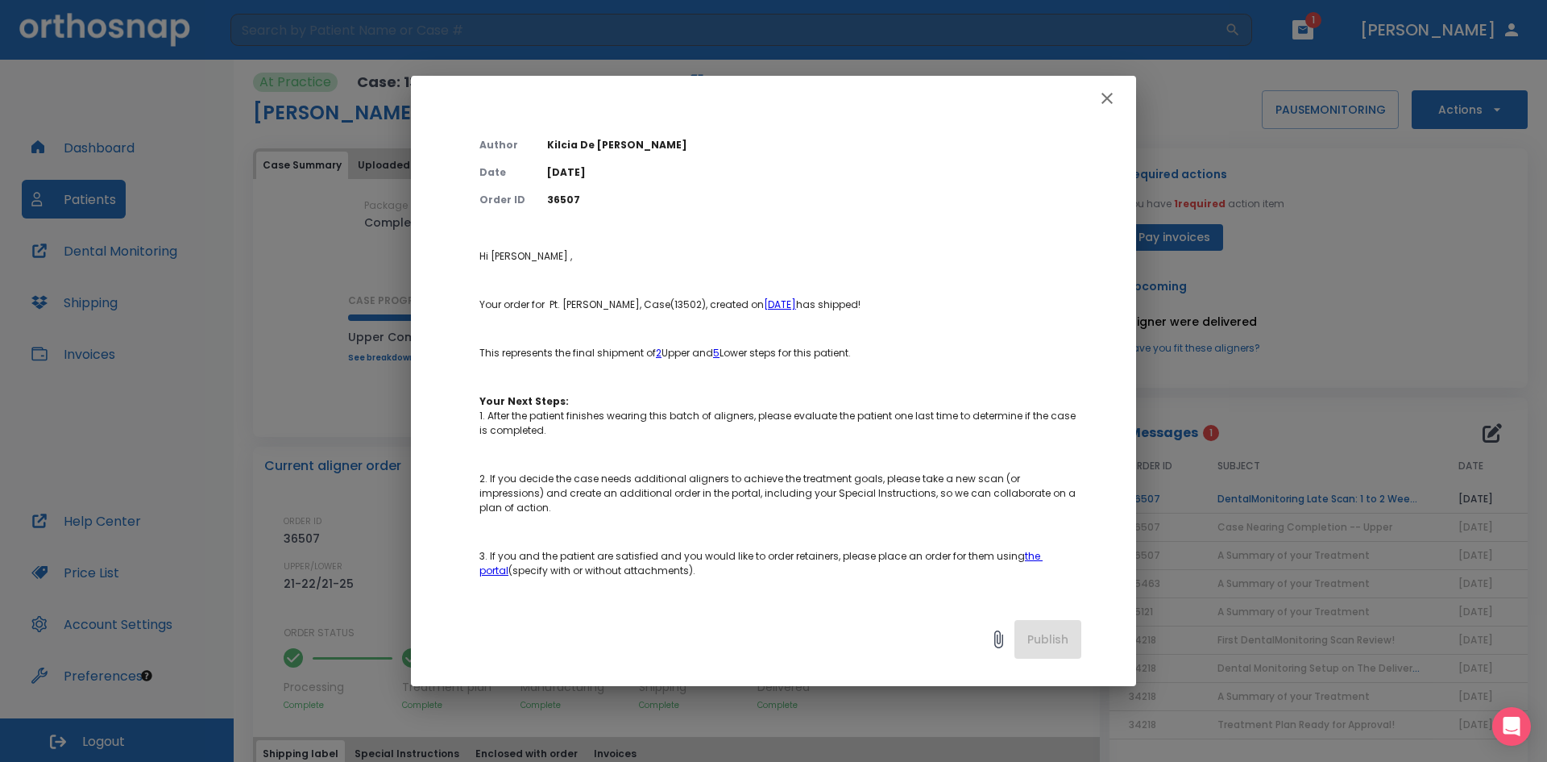
scroll to position [81, 0]
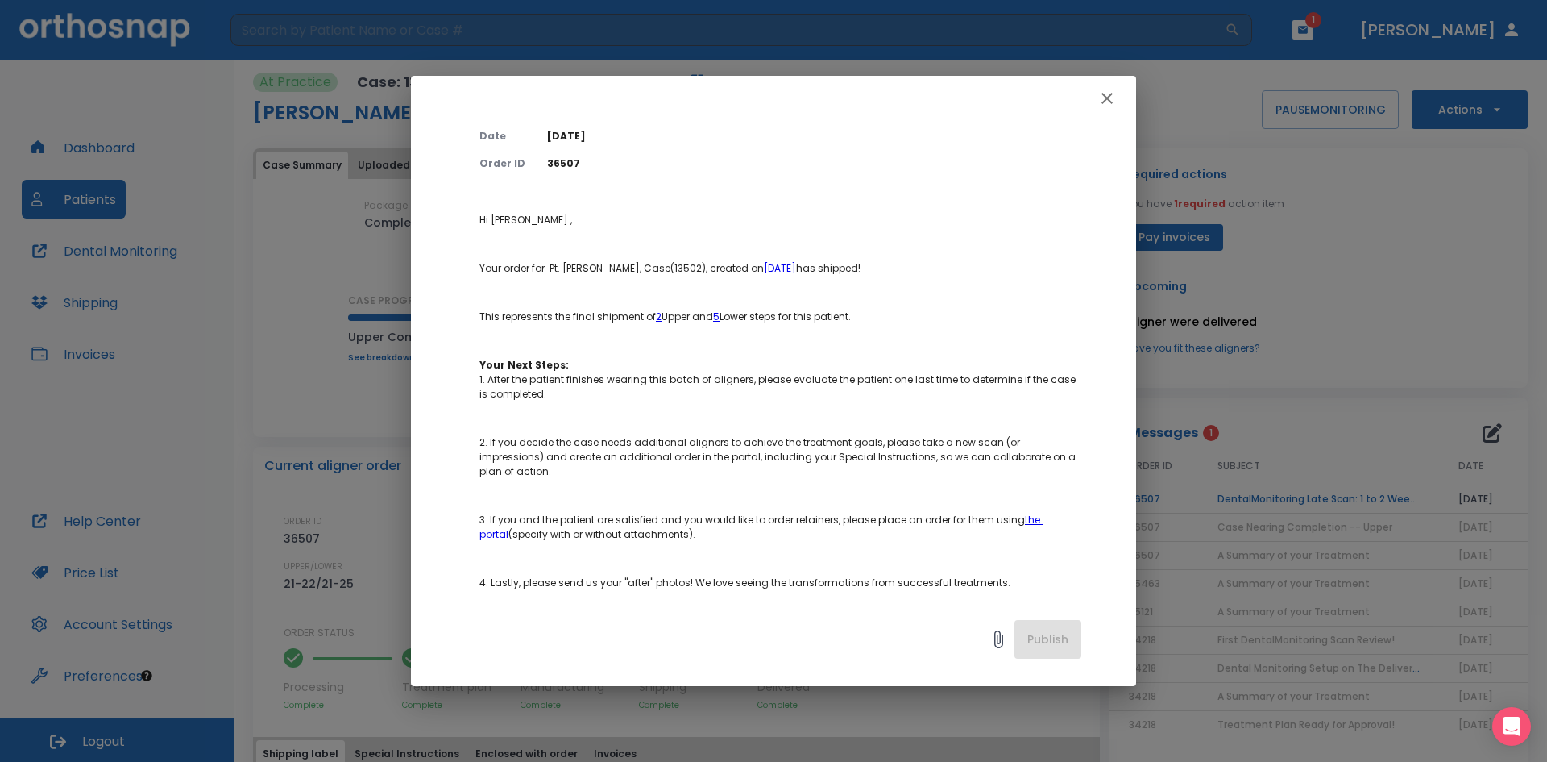
click at [1104, 100] on icon "button" at bounding box center [1107, 98] width 19 height 19
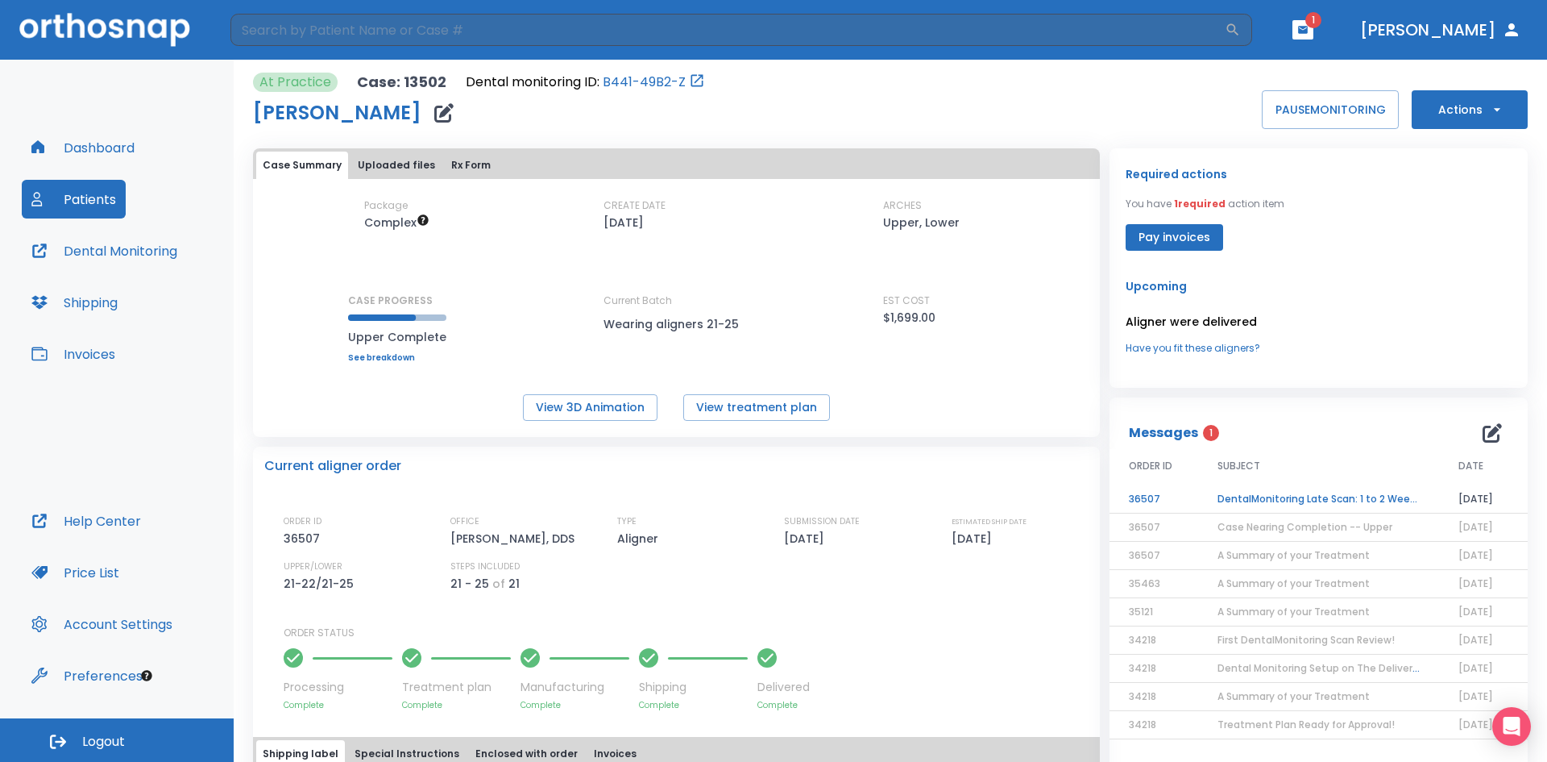
click at [1276, 499] on td "DentalMonitoring Late Scan: 1 to 2 Weeks Notification" at bounding box center [1318, 499] width 241 height 28
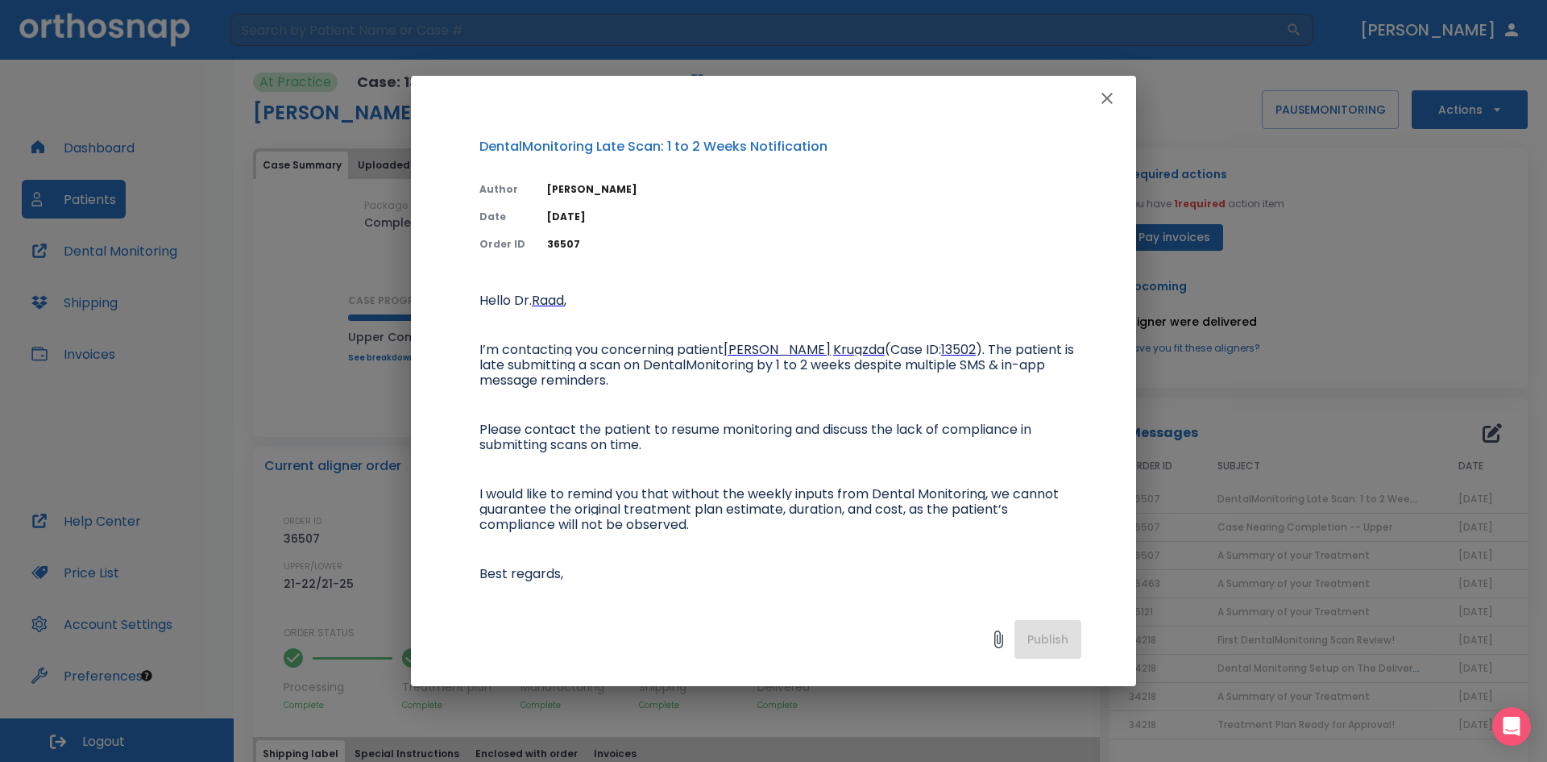
click at [1104, 95] on icon "button" at bounding box center [1107, 98] width 11 height 11
